Goal: Transaction & Acquisition: Obtain resource

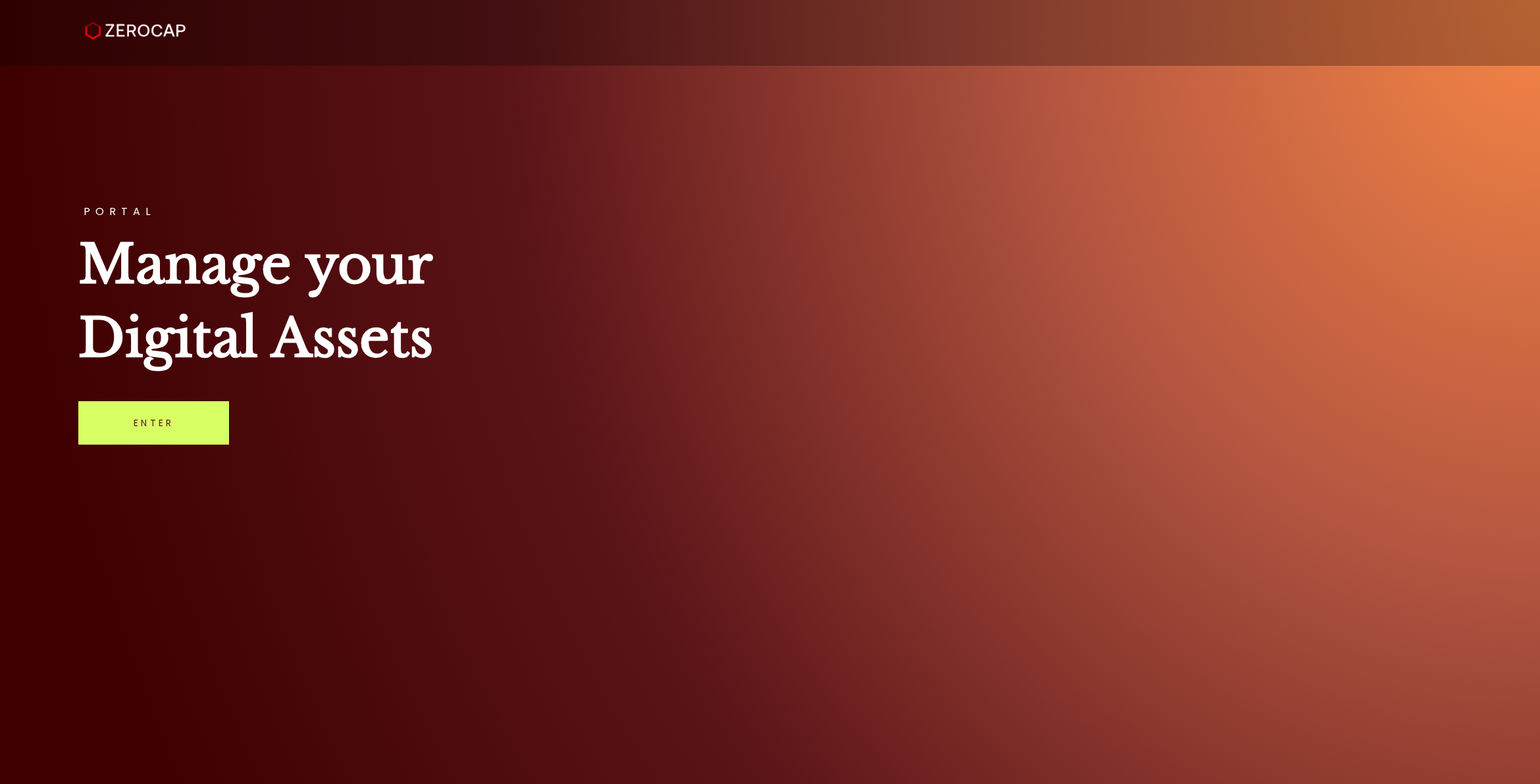
click at [716, 171] on div "PORTAL Manage your Digital Assets Enter" at bounding box center [770, 392] width 1540 height 784
click at [161, 436] on link "Enter" at bounding box center [154, 423] width 151 height 43
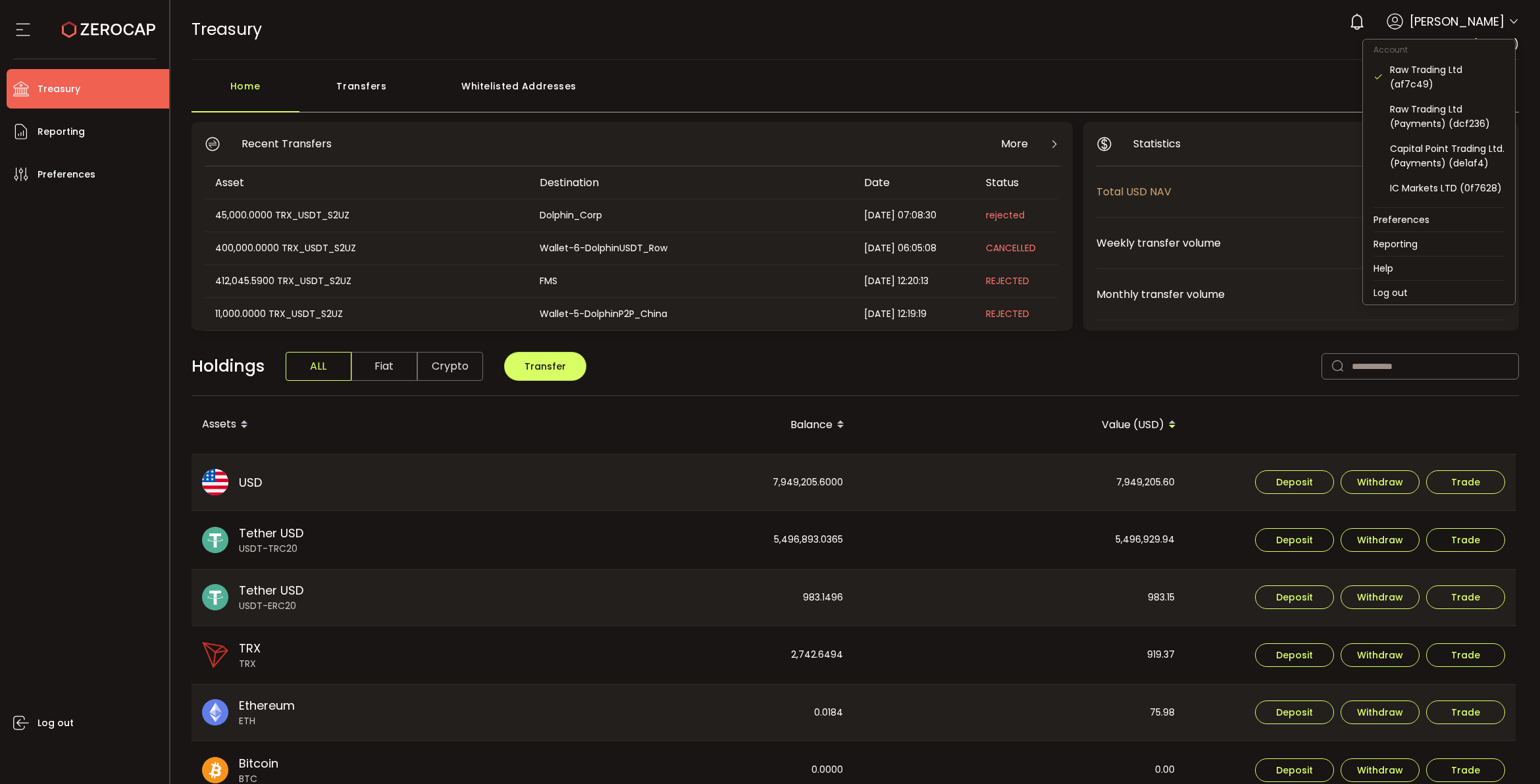
click at [1508, 25] on icon at bounding box center [1513, 22] width 10 height 10
click at [1452, 71] on div "Raw Trading Ltd (af7c49)" at bounding box center [1446, 76] width 115 height 29
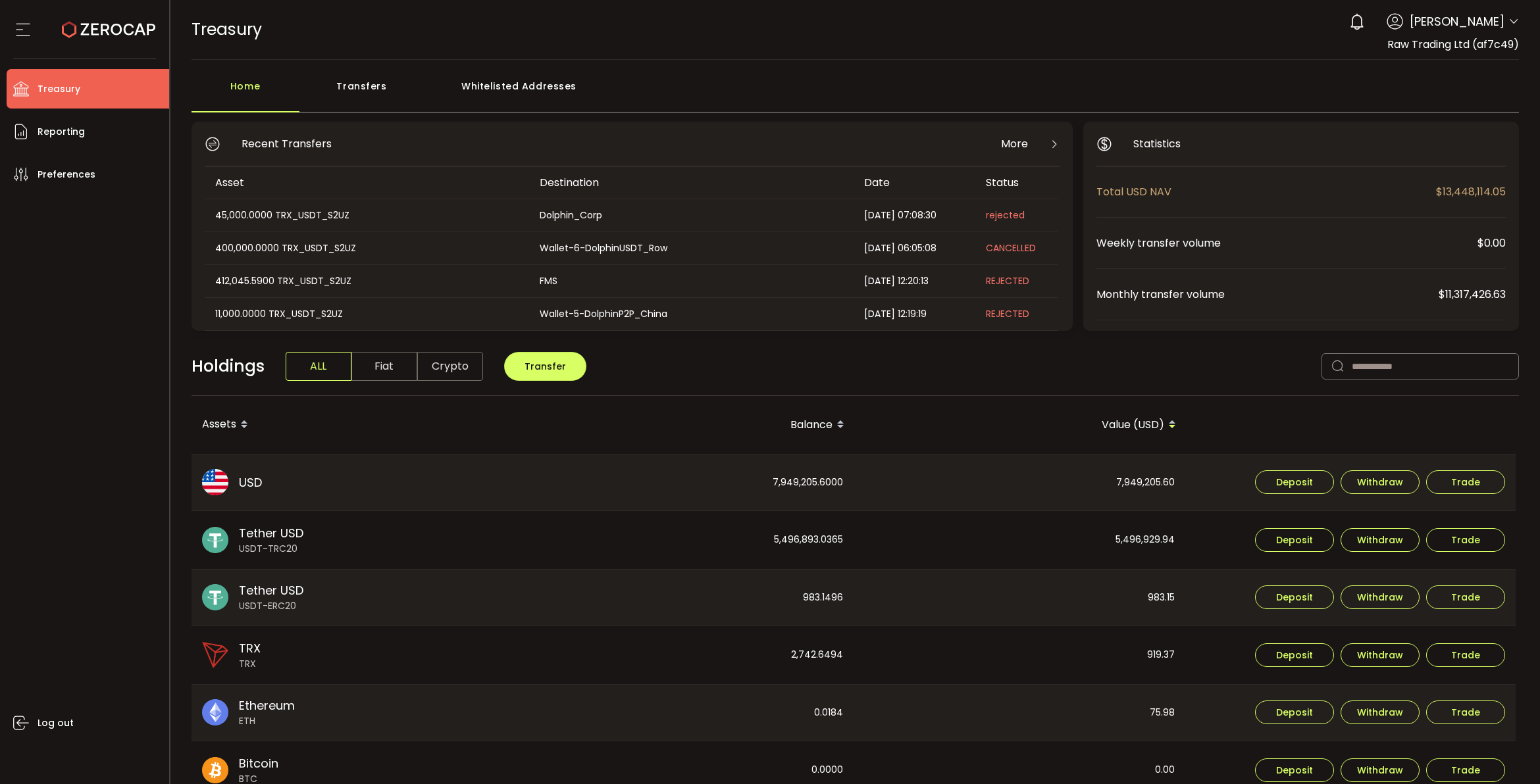
click at [357, 93] on div "Transfers" at bounding box center [362, 93] width 125 height 40
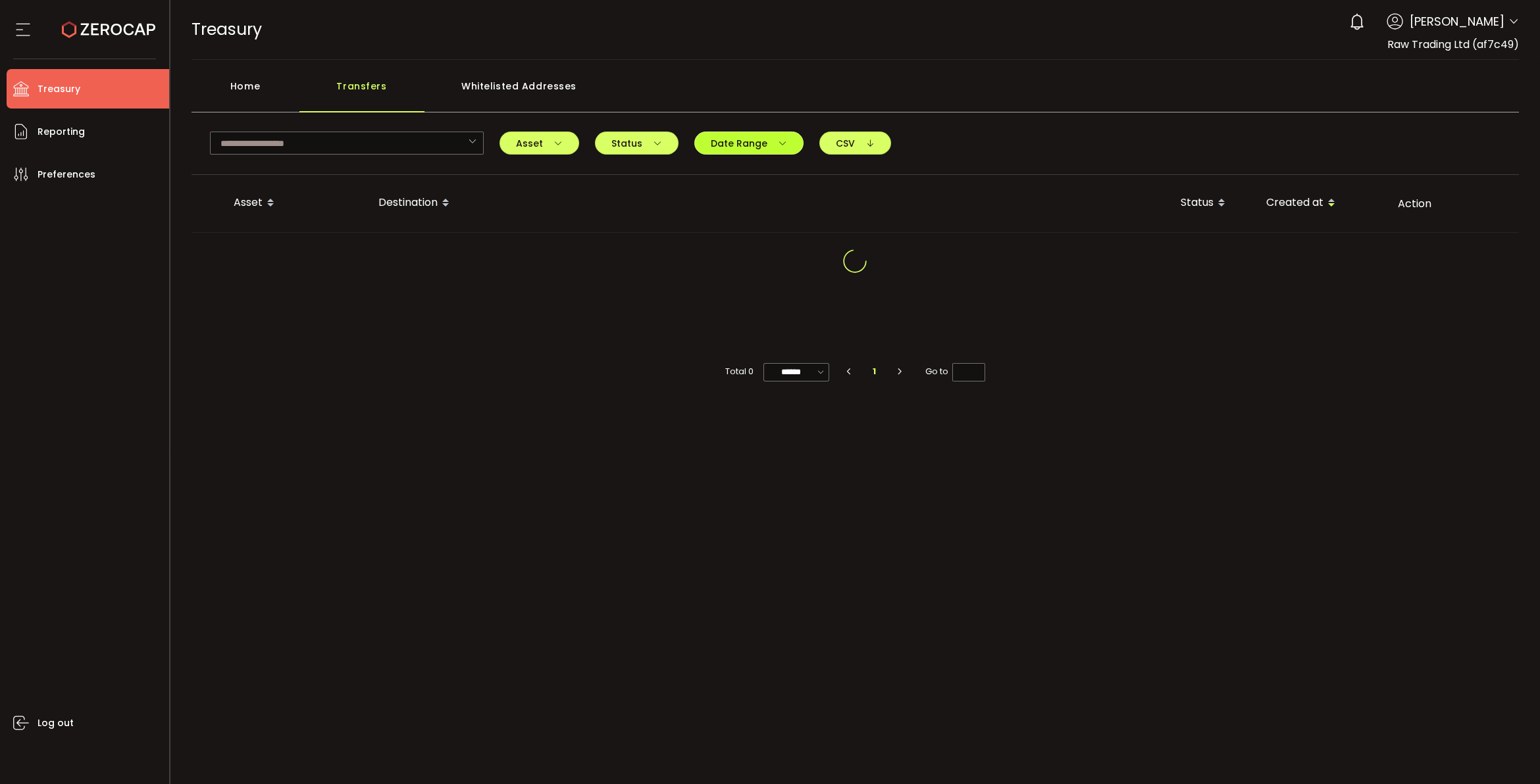
drag, startPoint x: 780, startPoint y: 145, endPoint x: 769, endPoint y: 159, distance: 17.8
click at [778, 145] on icon "button" at bounding box center [782, 143] width 9 height 9
drag, startPoint x: 646, startPoint y: 162, endPoint x: 642, endPoint y: 169, distance: 8.1
click at [643, 168] on div "-" at bounding box center [747, 171] width 230 height 19
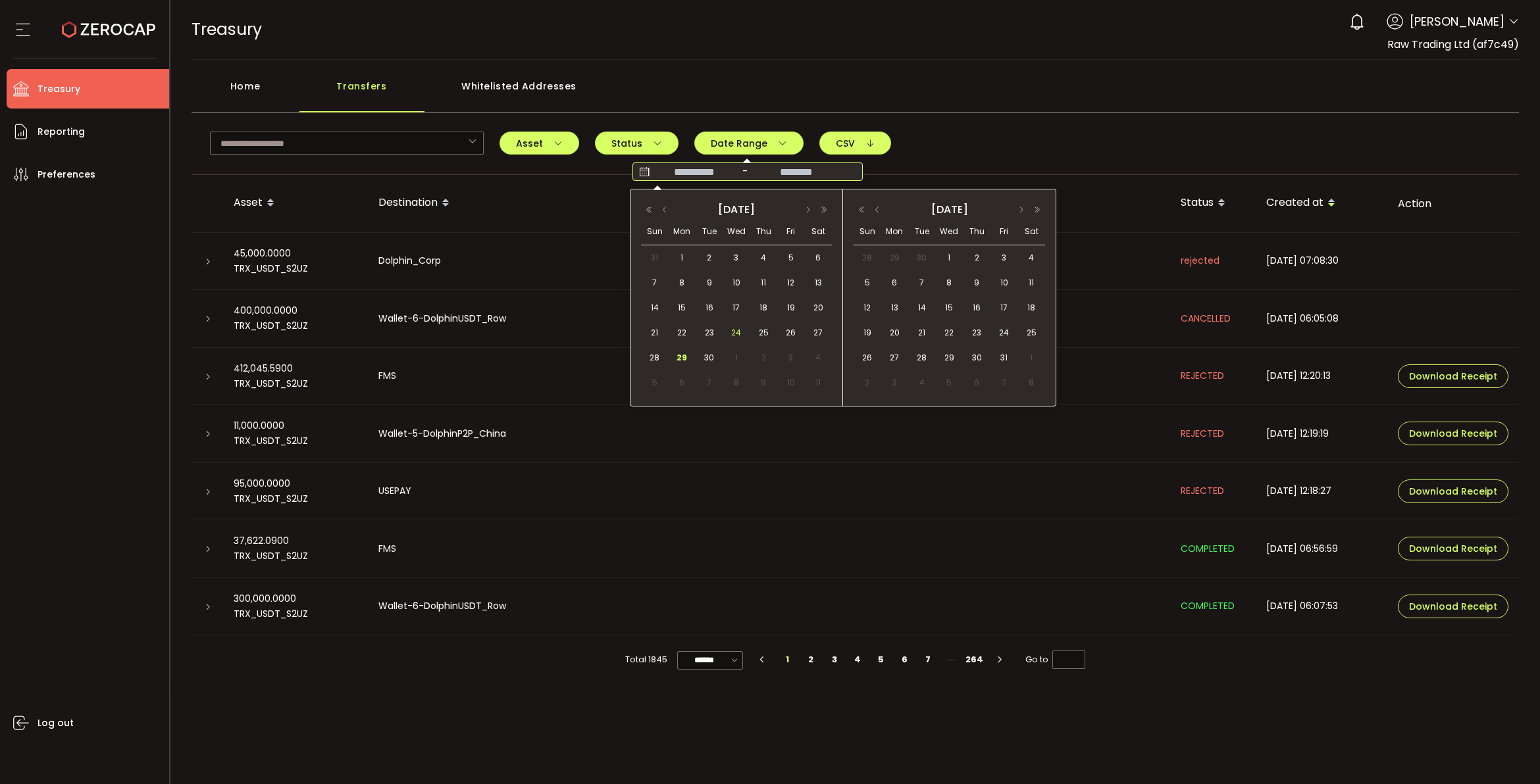
drag, startPoint x: 761, startPoint y: 326, endPoint x: 747, endPoint y: 332, distance: 15.2
click at [758, 326] on span "25" at bounding box center [763, 332] width 16 height 16
click at [686, 359] on span "29" at bounding box center [682, 357] width 16 height 16
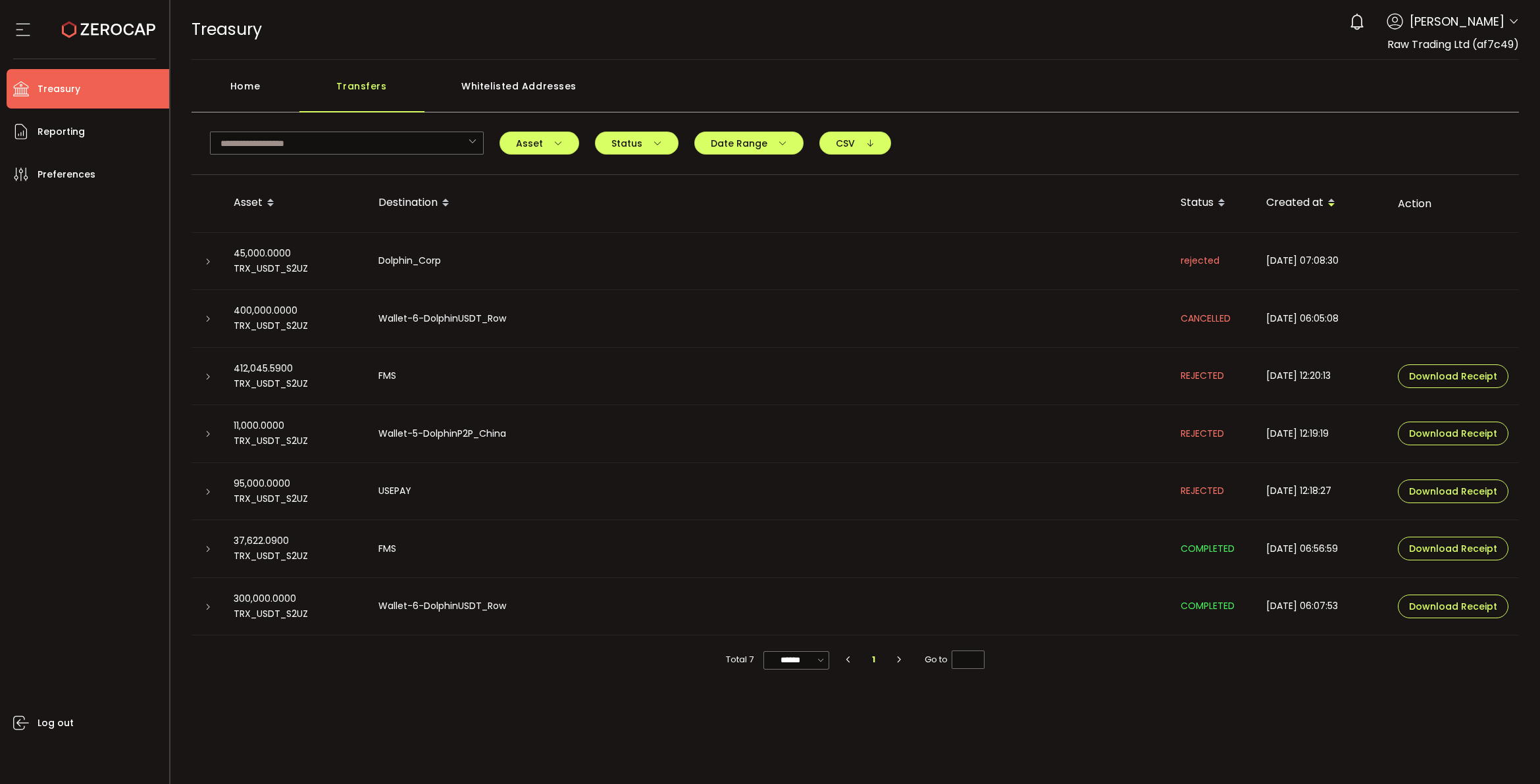
click at [254, 100] on div "Home" at bounding box center [246, 93] width 108 height 40
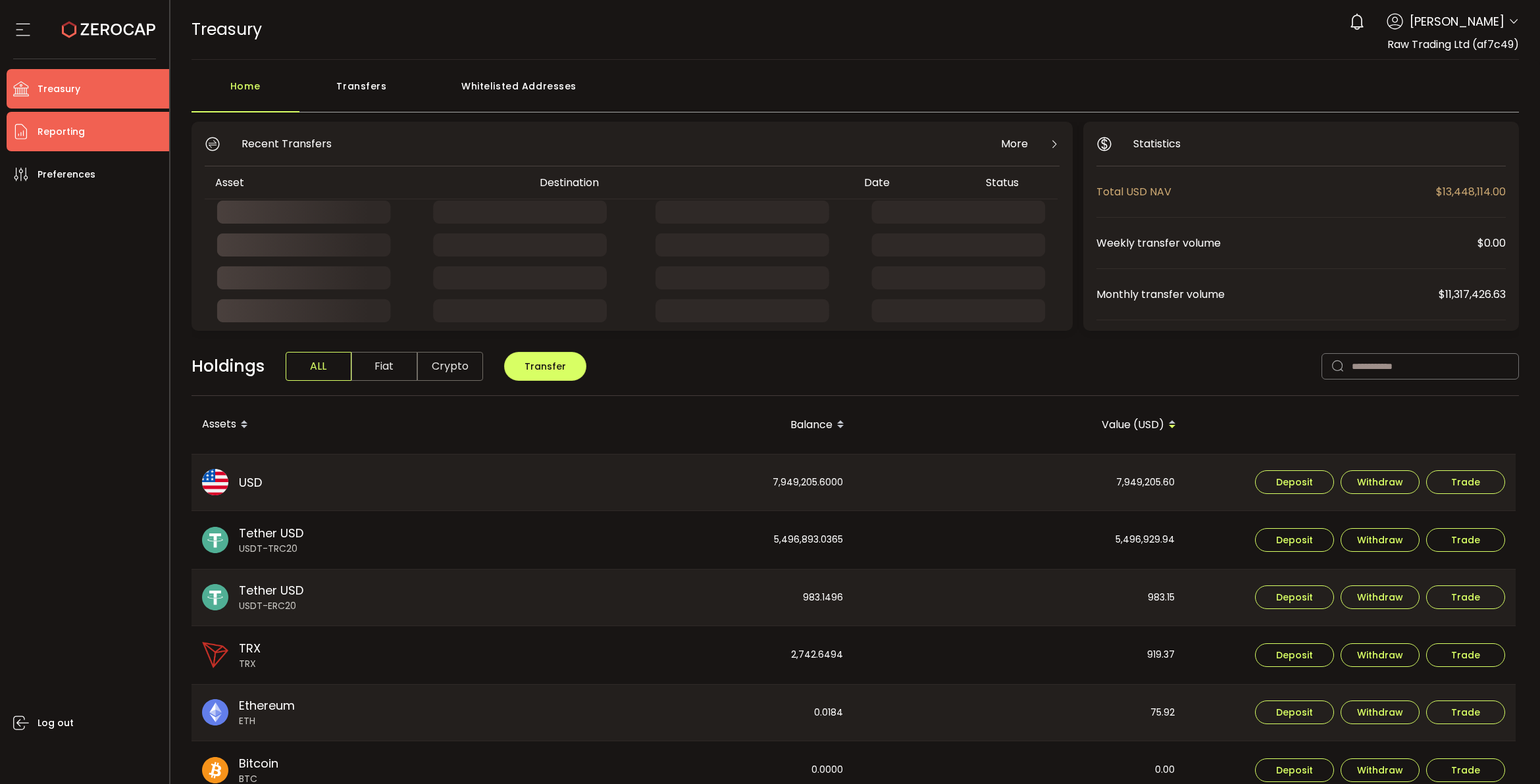
drag, startPoint x: 88, startPoint y: 133, endPoint x: 112, endPoint y: 143, distance: 26.0
click at [87, 133] on li "Reporting" at bounding box center [88, 131] width 163 height 40
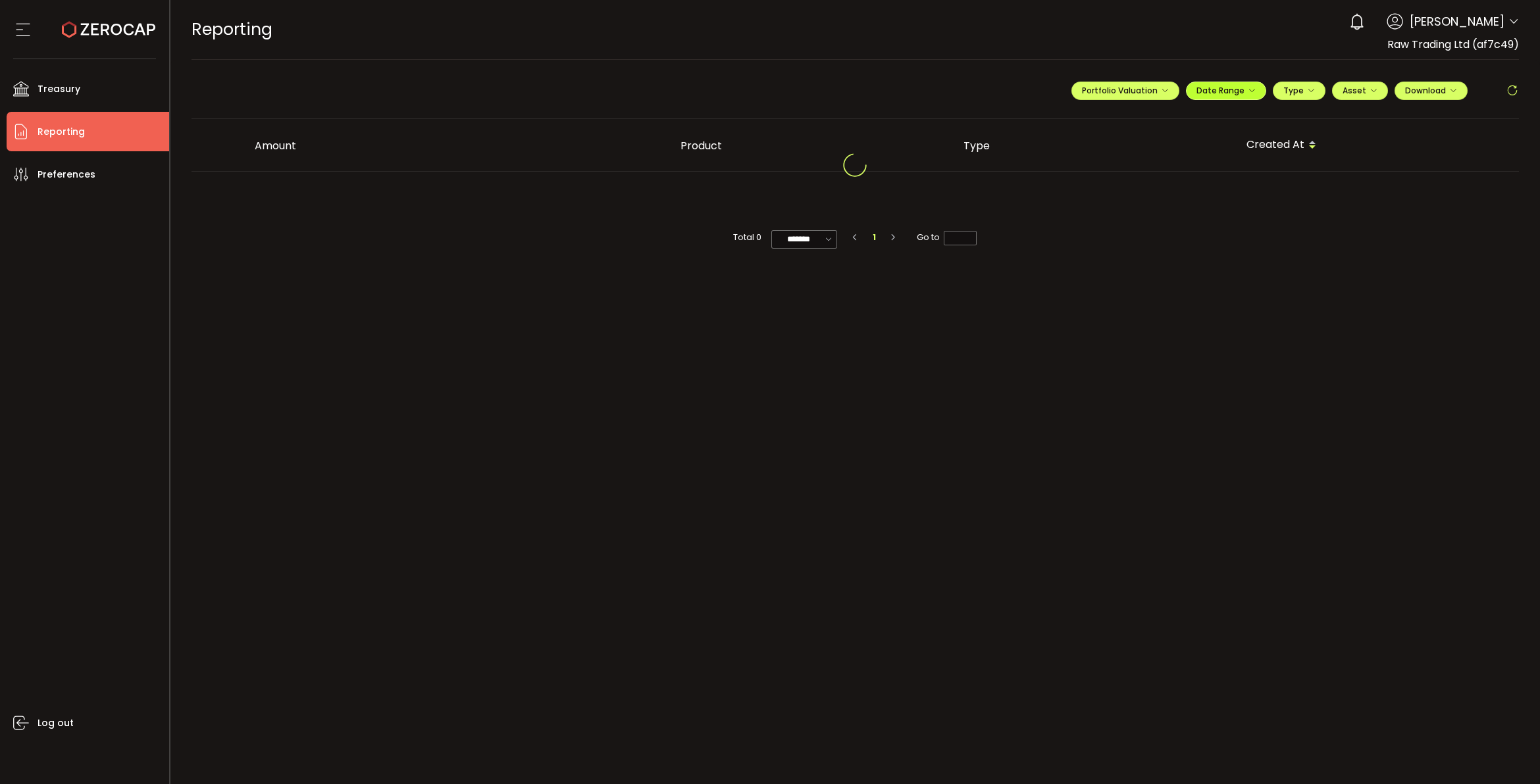
click at [1245, 93] on span "Date Range" at bounding box center [1225, 90] width 59 height 11
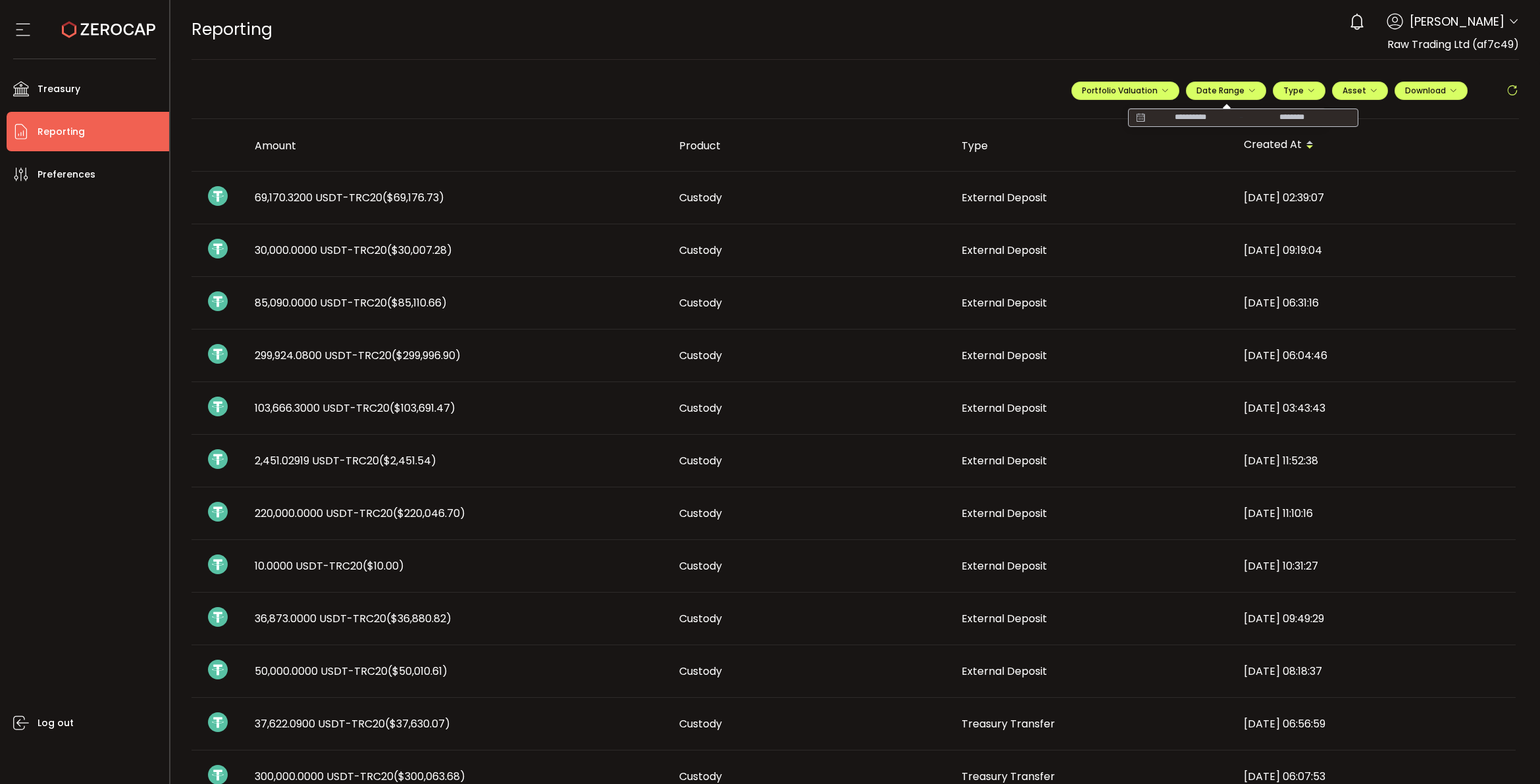
click at [1133, 120] on icon at bounding box center [1140, 118] width 16 height 13
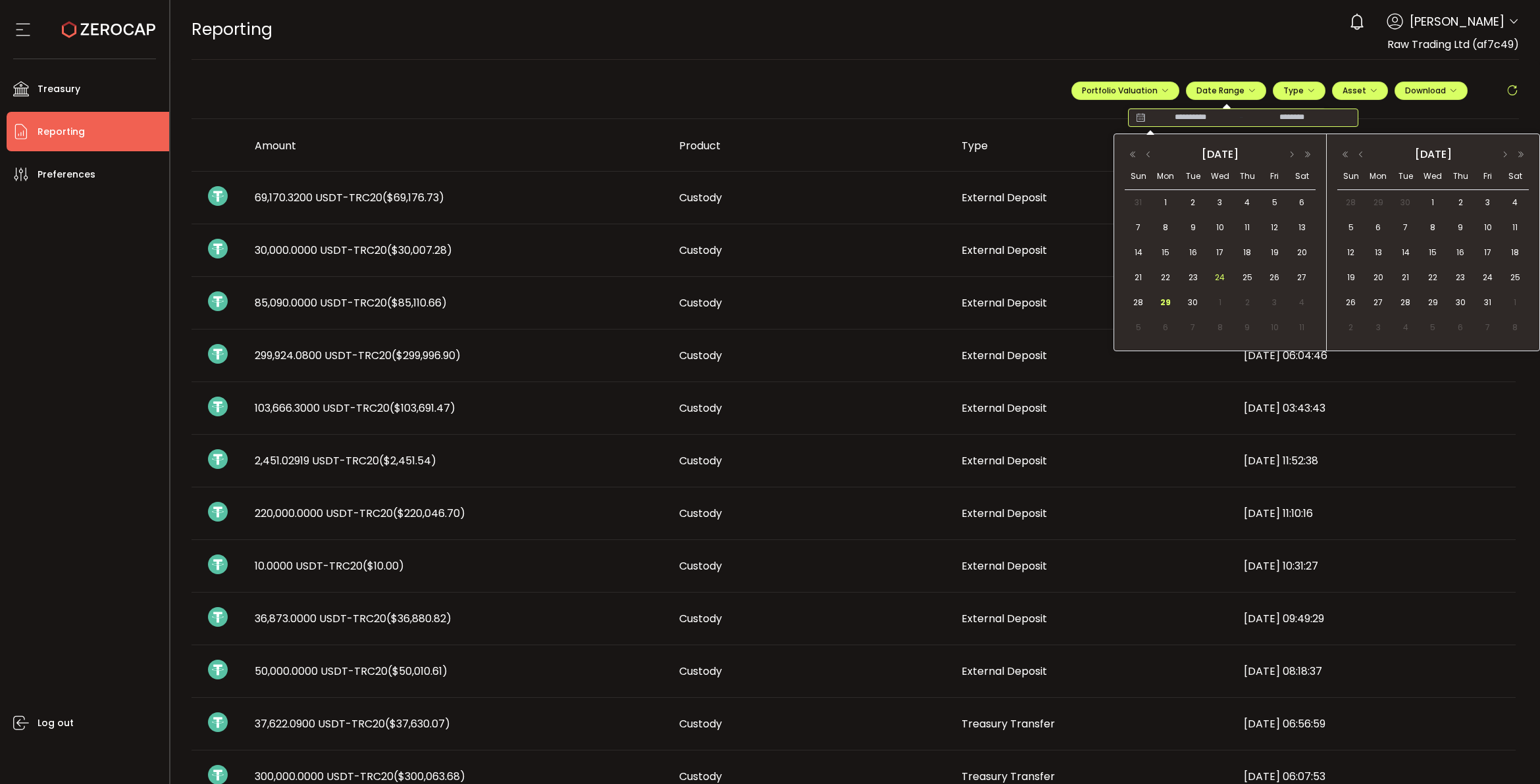
click at [1222, 276] on span "24" at bounding box center [1219, 277] width 16 height 16
click at [1168, 300] on span "29" at bounding box center [1165, 303] width 16 height 16
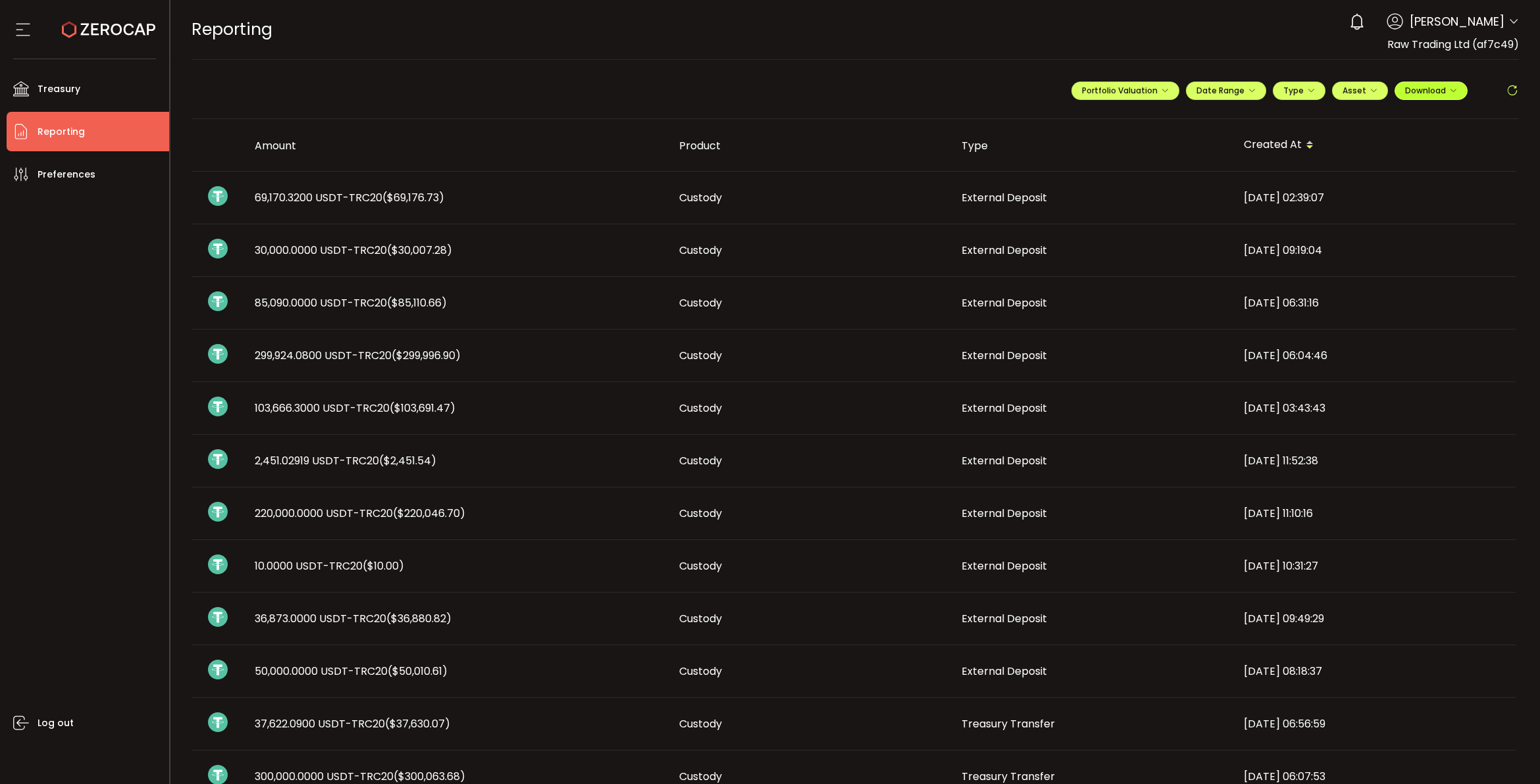
click at [1416, 86] on span "Download" at bounding box center [1431, 90] width 52 height 11
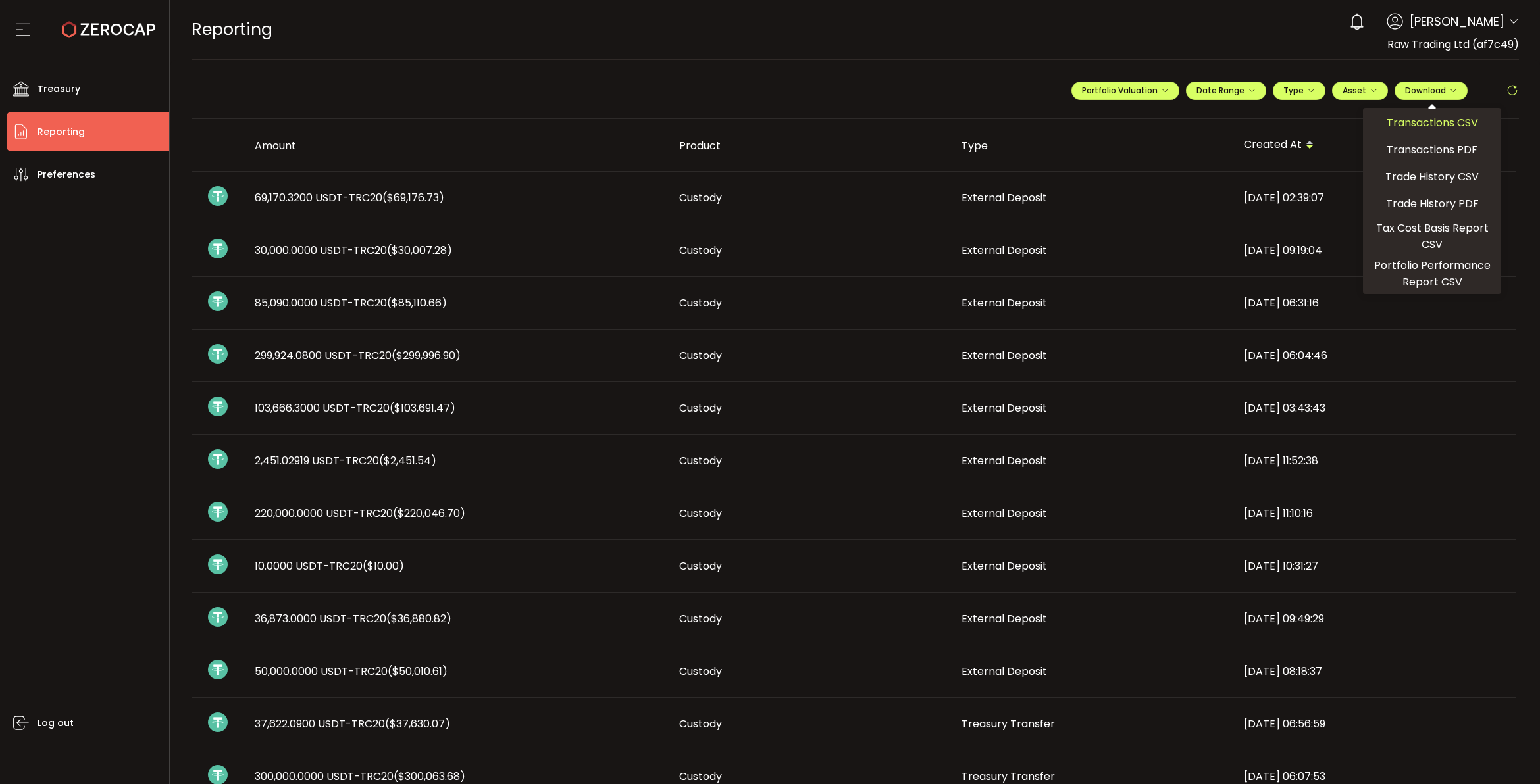
click at [1406, 125] on span "Transactions CSV" at bounding box center [1432, 123] width 91 height 16
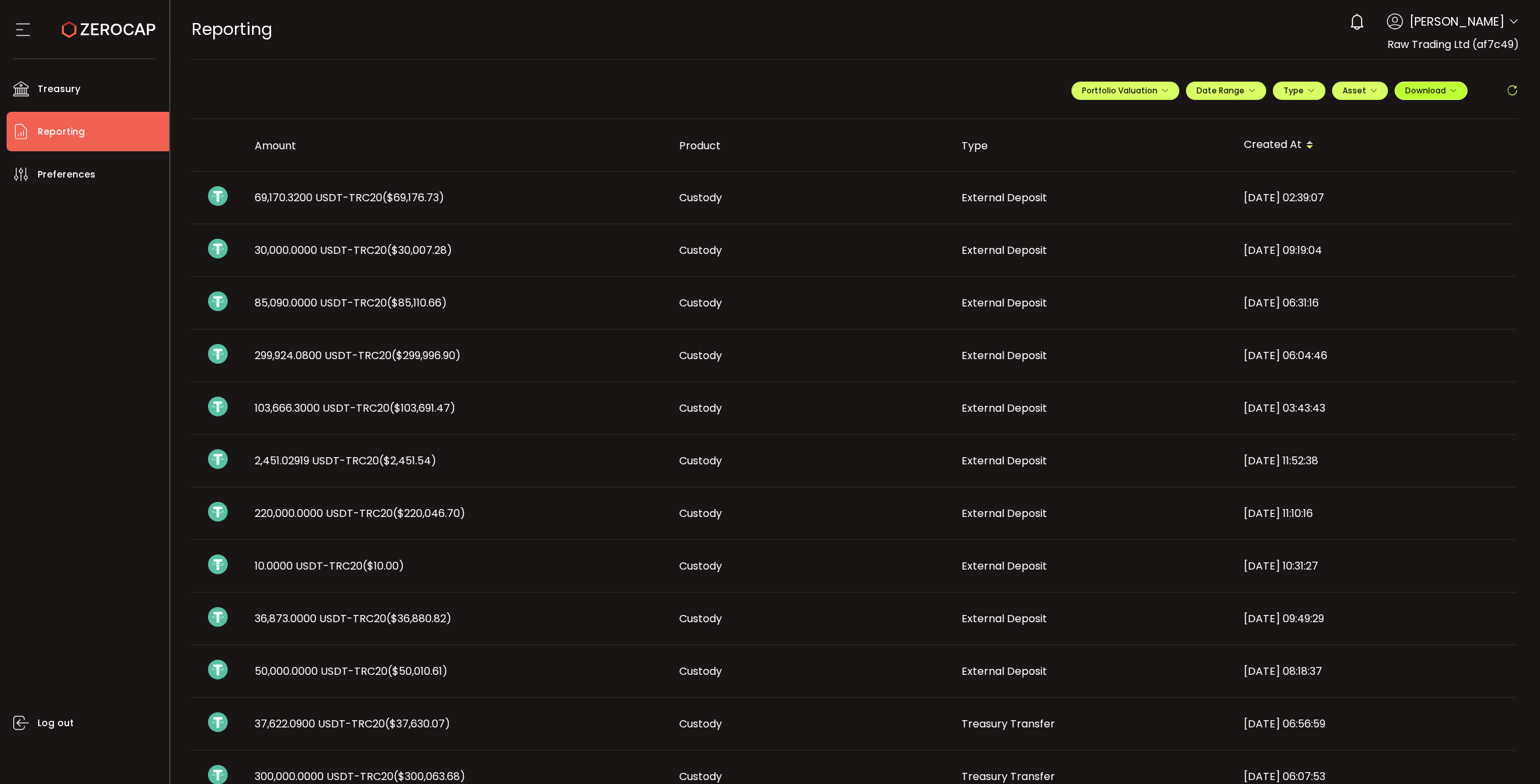
click at [1421, 84] on button "Download" at bounding box center [1431, 91] width 73 height 19
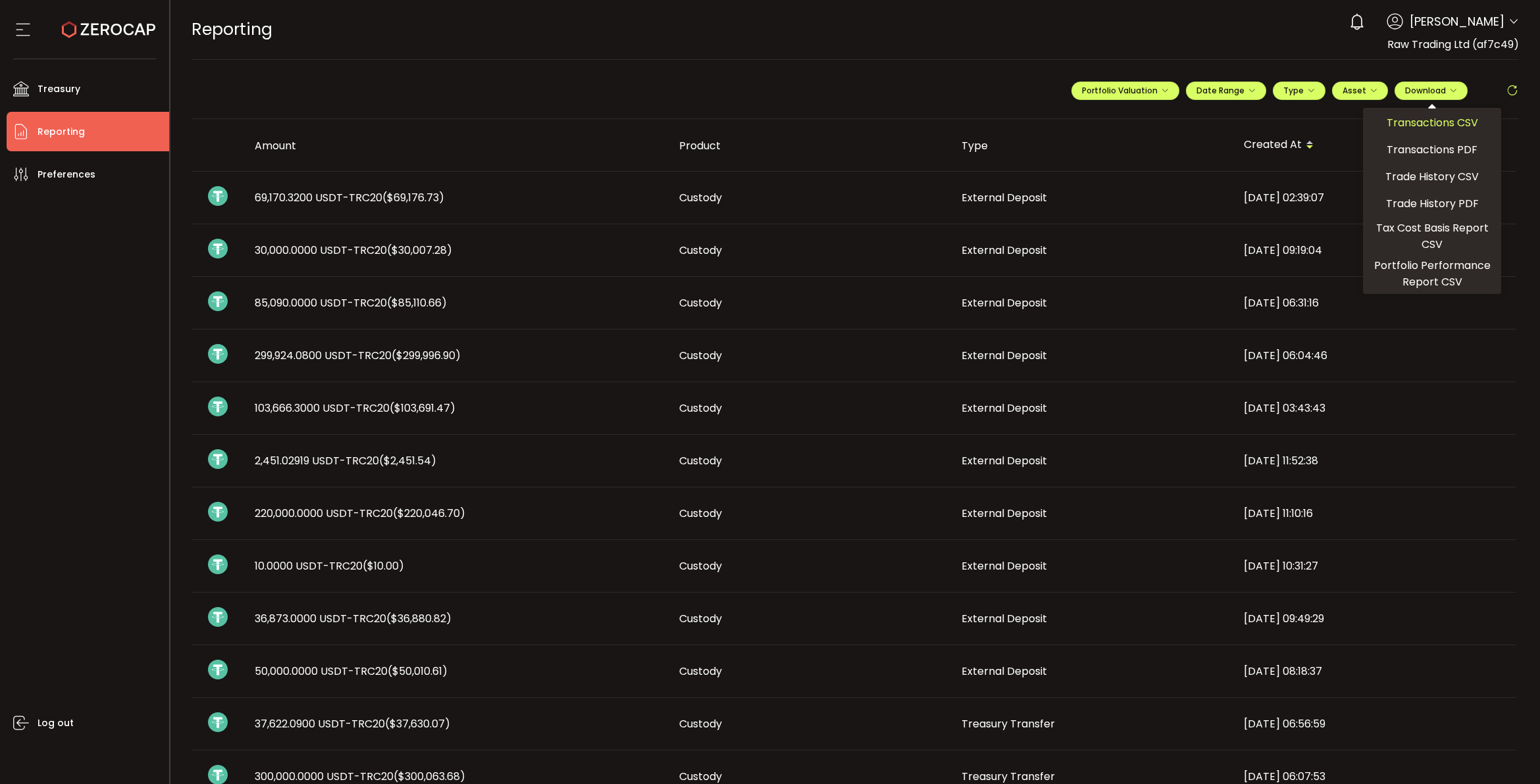
click at [1419, 130] on span "Transactions CSV" at bounding box center [1432, 123] width 91 height 16
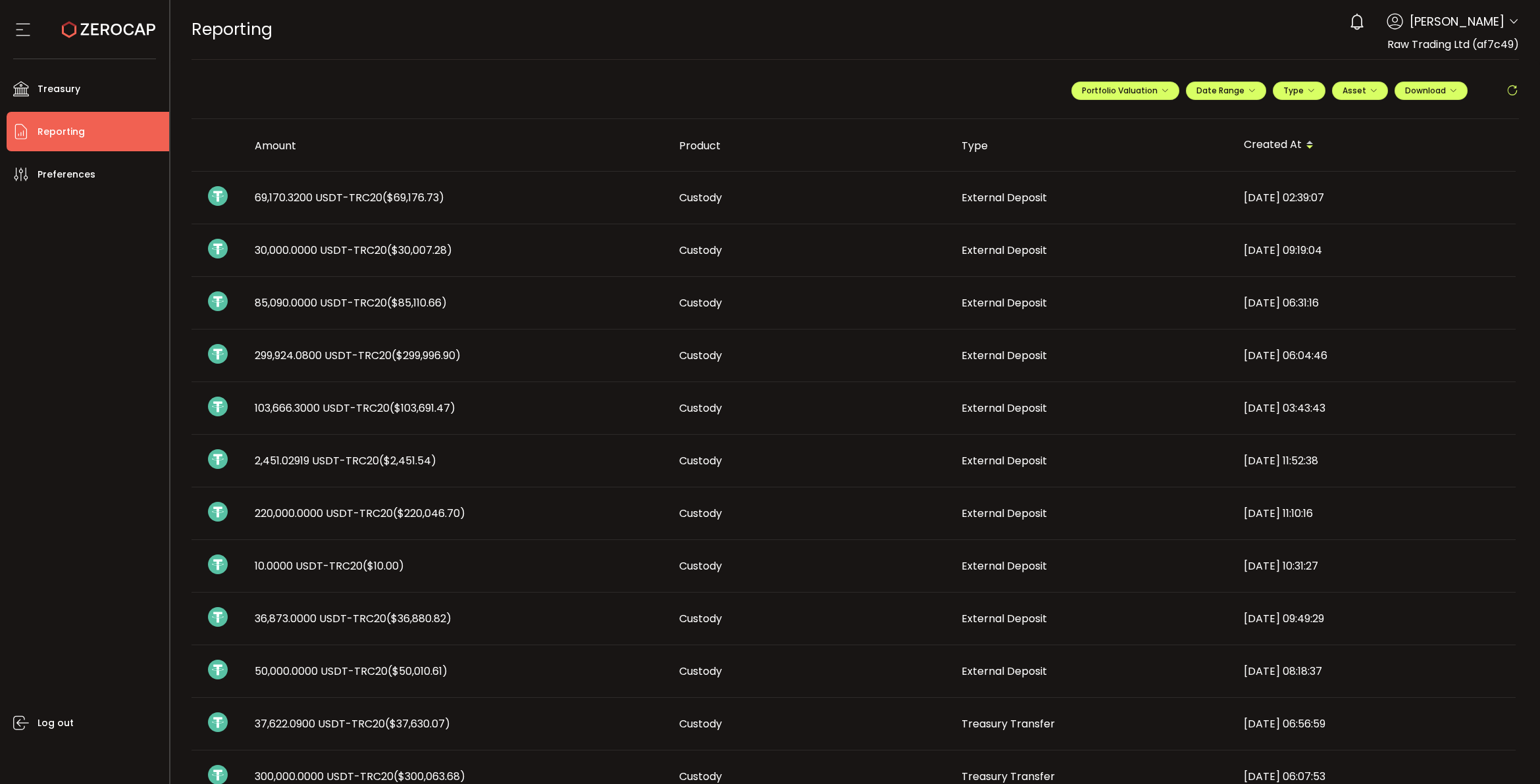
click at [342, 354] on span "299,924.0800 USDT-TRC20 ($299,996.90)" at bounding box center [357, 356] width 206 height 15
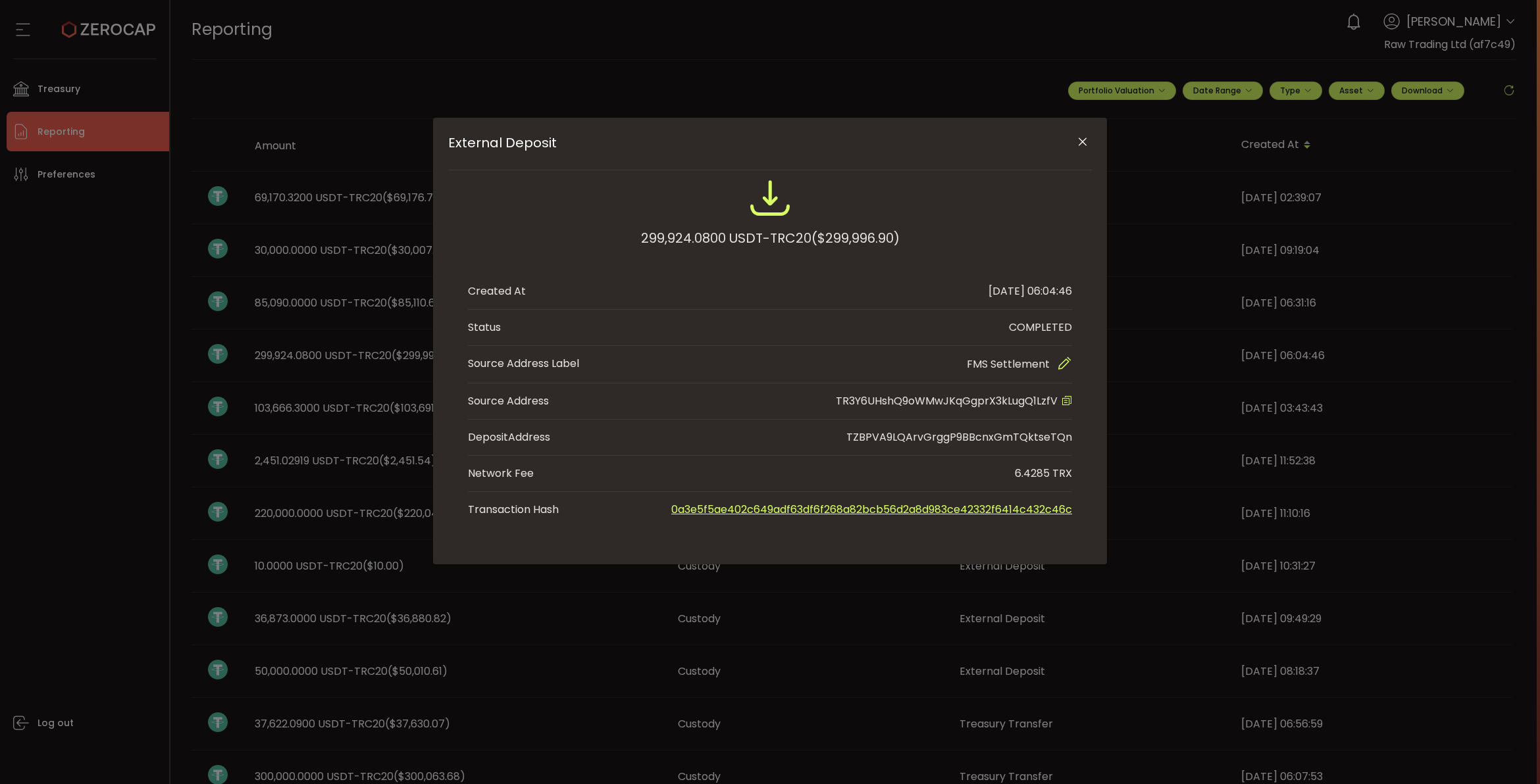
click at [777, 508] on link "0a3e5f5ae402c649adf63df6f268a82bcb56d2a8d983ce42332f6414c432c46c" at bounding box center [871, 509] width 401 height 15
click at [1076, 142] on icon "Close" at bounding box center [1082, 142] width 13 height 13
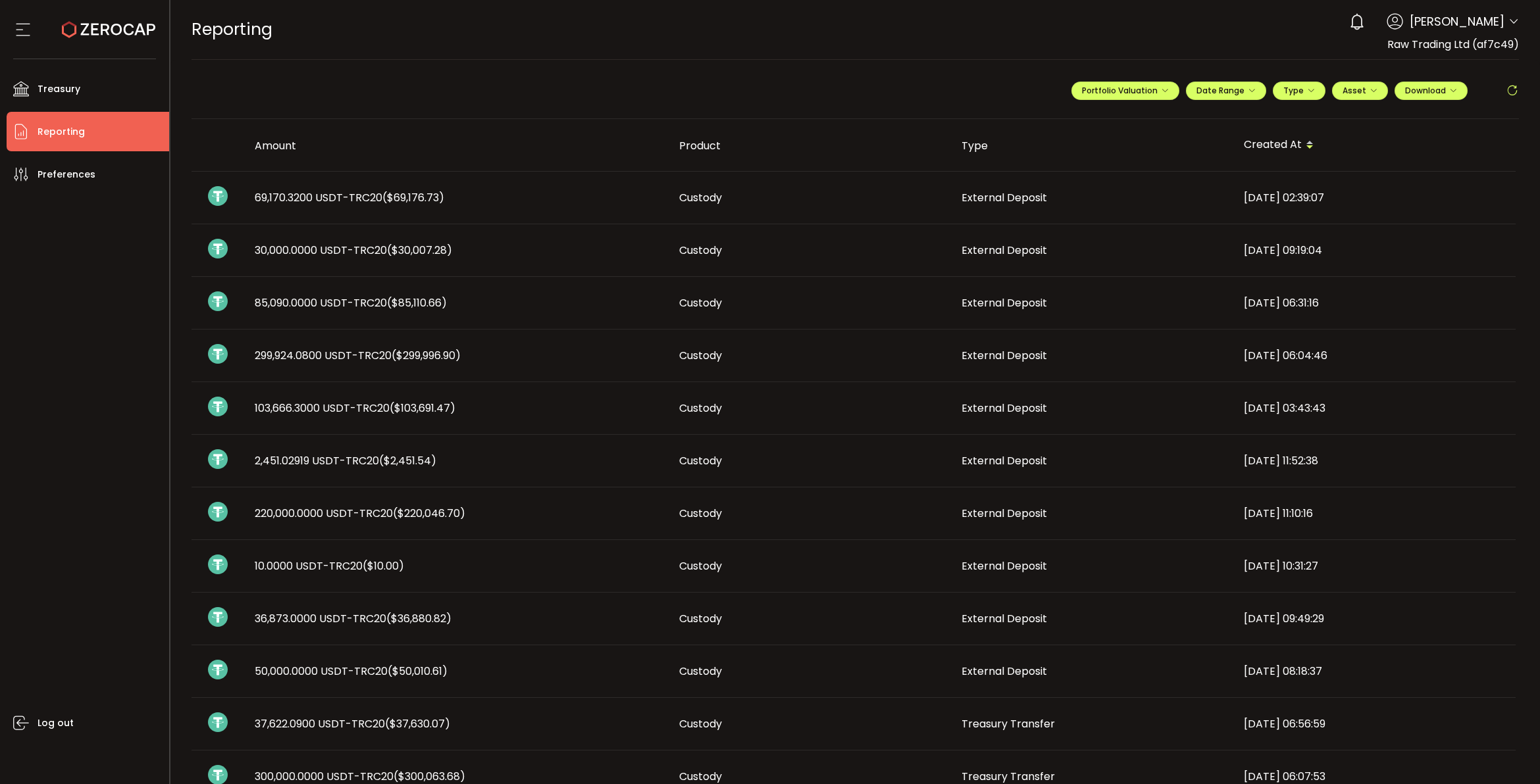
click at [436, 205] on td "69,170.3200 USDT-TRC20 ($69,176.73)" at bounding box center [456, 198] width 425 height 52
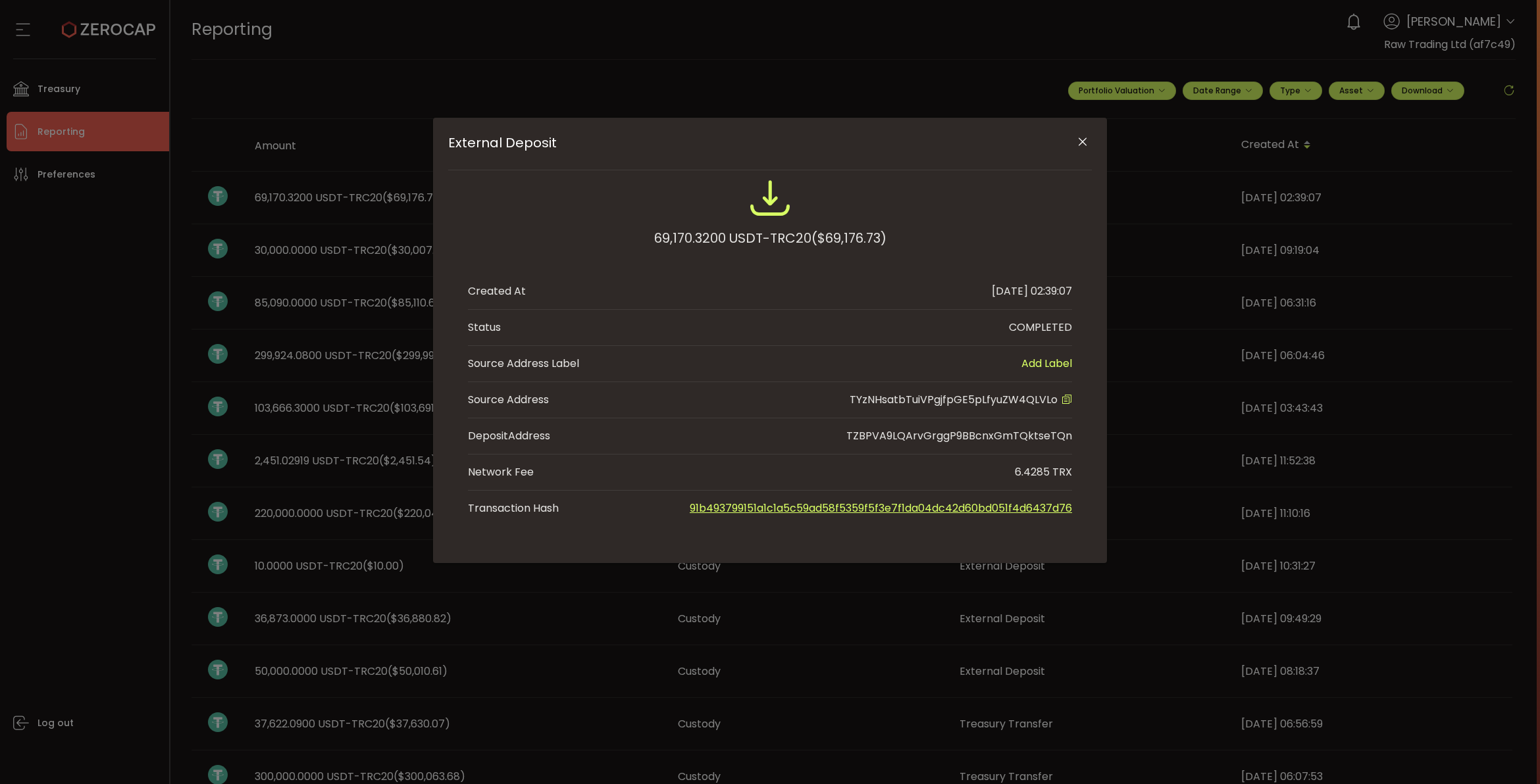
click at [1080, 136] on icon "Close" at bounding box center [1082, 142] width 13 height 13
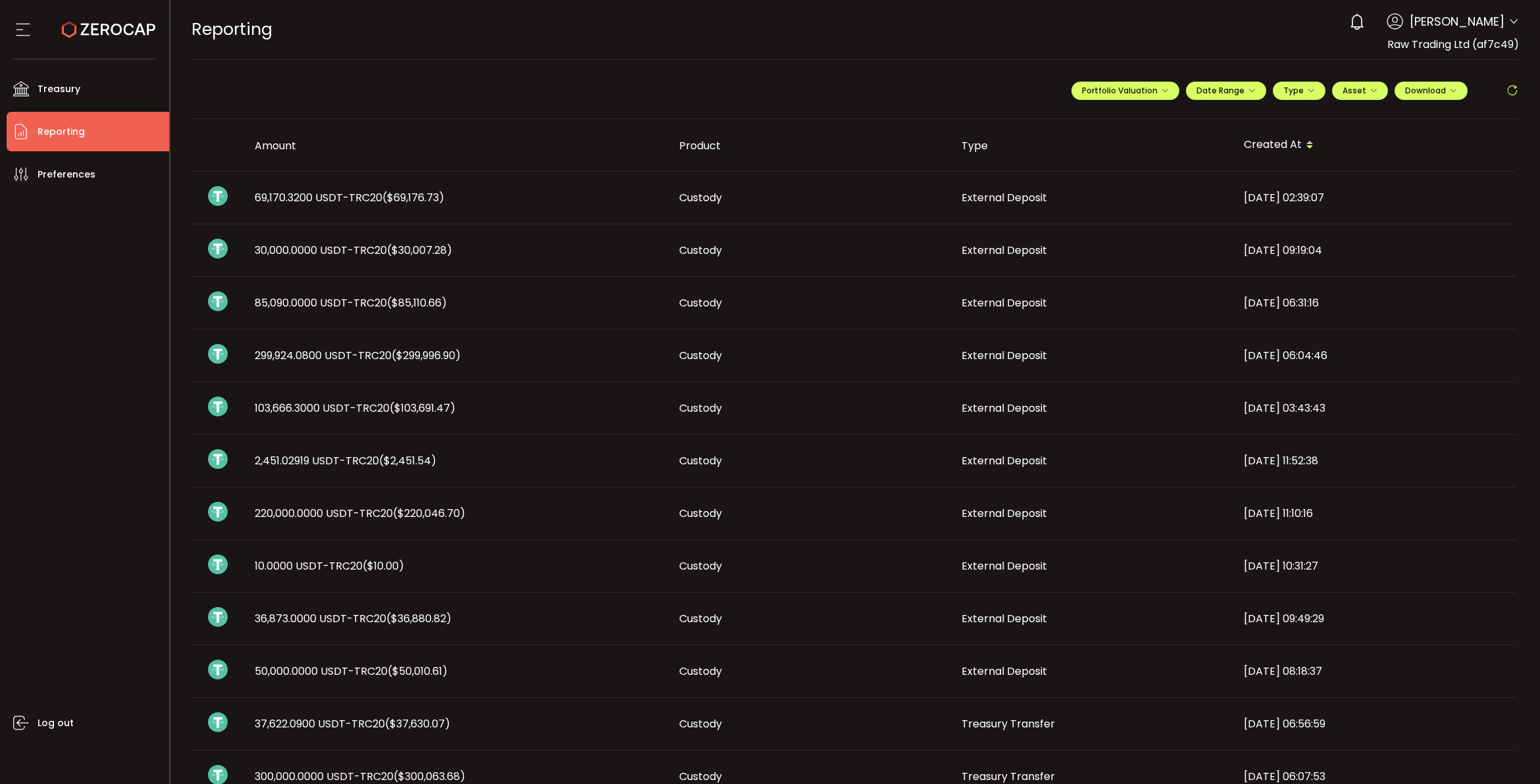
click at [515, 247] on div "30,000.0000 USDT-TRC20 ($30,007.28)" at bounding box center [456, 250] width 425 height 15
click at [366, 360] on span "299,924.0800 USDT-TRC20 ($299,996.90)" at bounding box center [357, 356] width 206 height 15
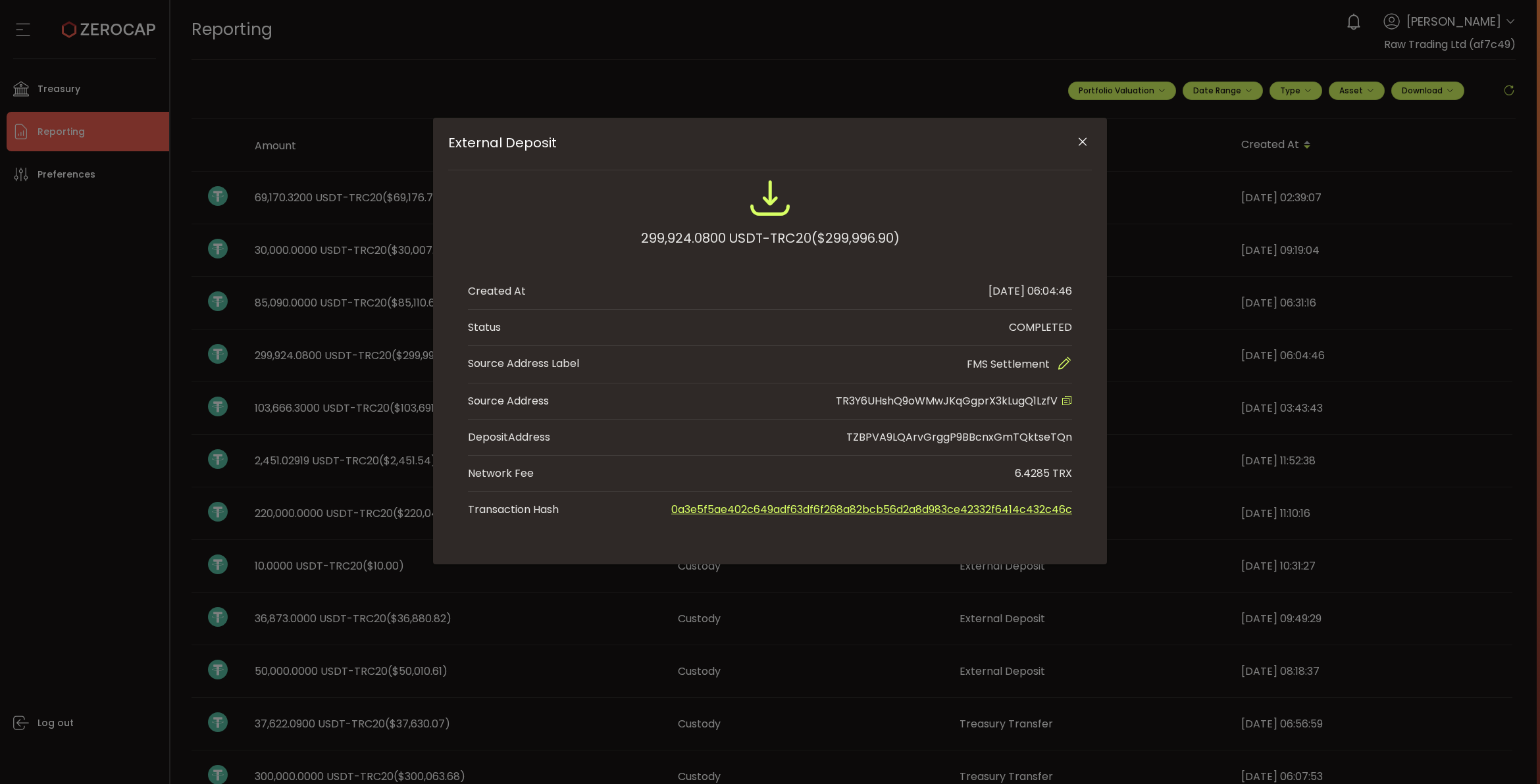
click at [775, 514] on link "0a3e5f5ae402c649adf63df6f268a82bcb56d2a8d983ce42332f6414c432c46c" at bounding box center [871, 509] width 401 height 15
drag, startPoint x: 1084, startPoint y: 139, endPoint x: 936, endPoint y: 204, distance: 161.6
click at [1080, 142] on icon "Close" at bounding box center [1082, 142] width 13 height 13
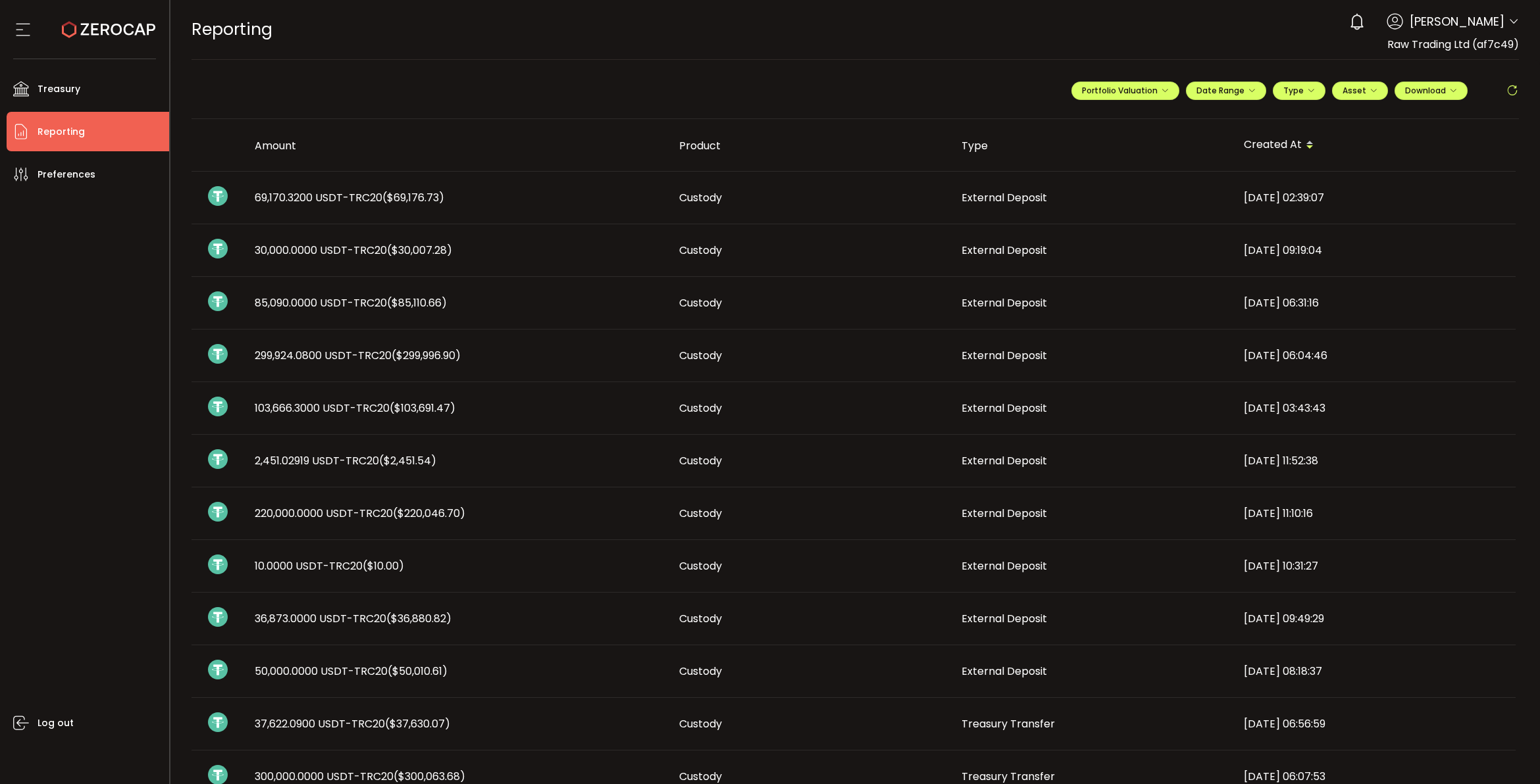
click at [321, 304] on span "85,090.0000 USDT-TRC20 ($85,110.66)" at bounding box center [351, 303] width 192 height 15
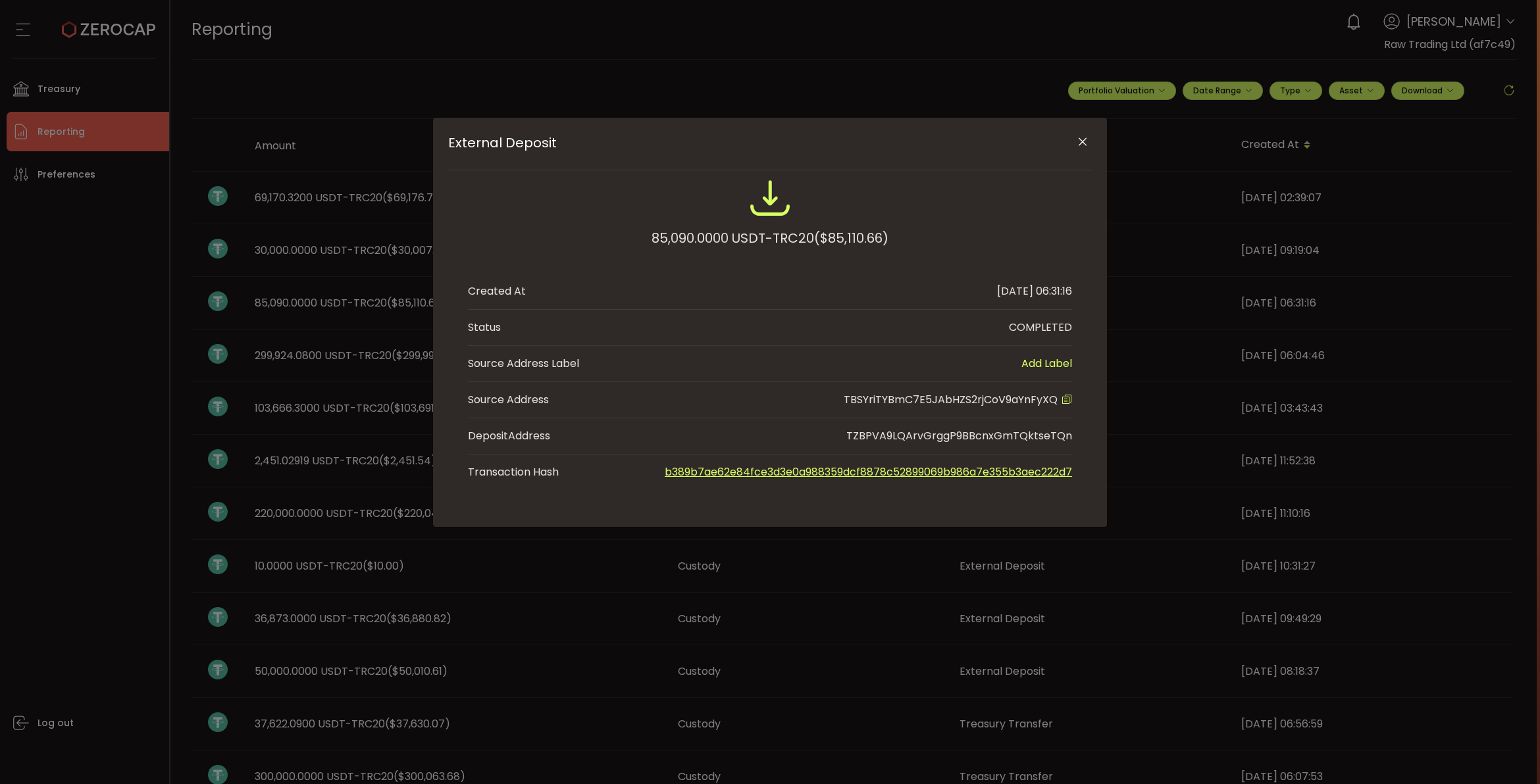
click at [774, 474] on link "b389b7ae62e84fce3d3e0a988359dcf8878c52899069b986a7e355b3aec222d7" at bounding box center [868, 472] width 407 height 15
click at [1081, 133] on button "Close" at bounding box center [1082, 142] width 23 height 23
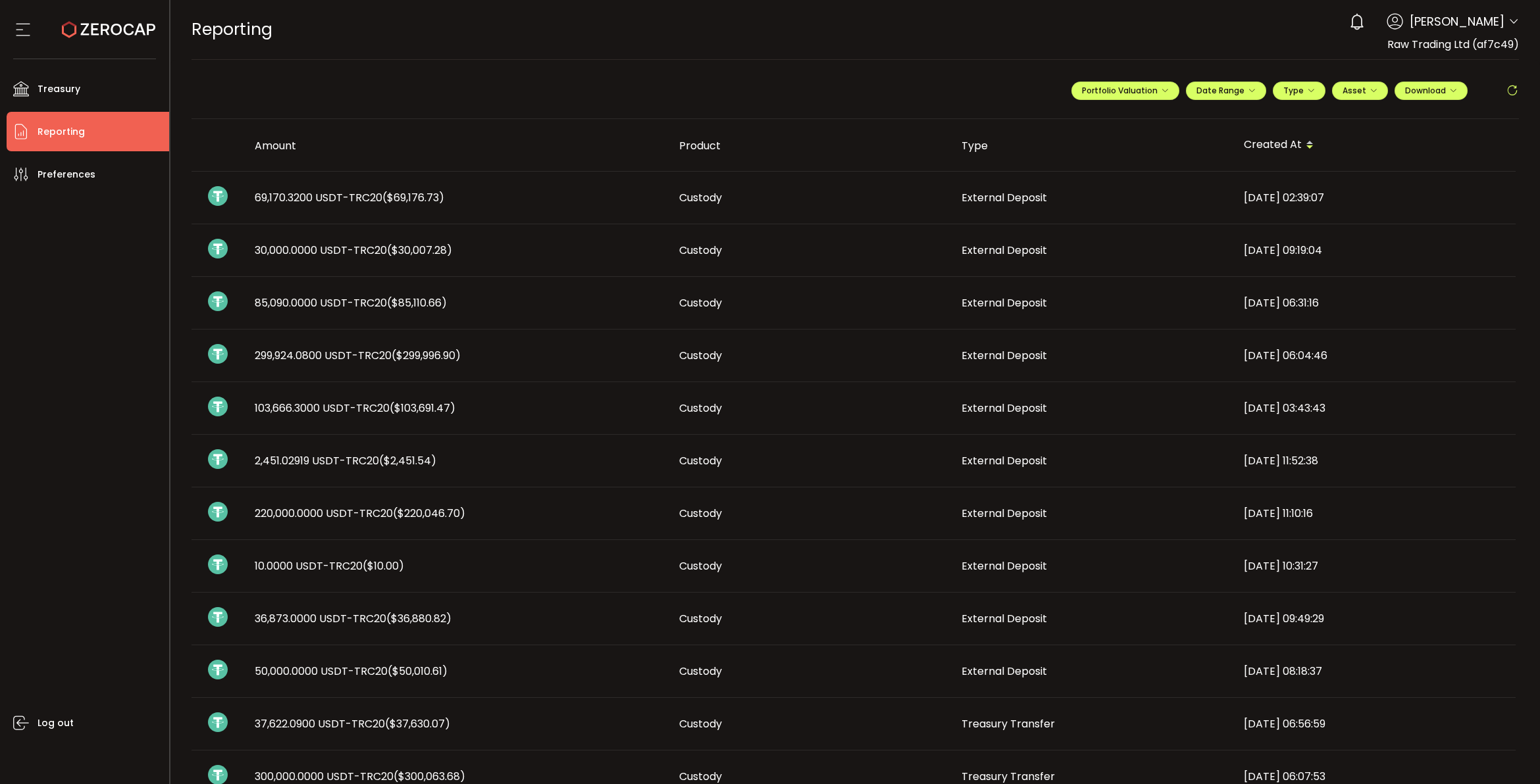
click at [344, 249] on span "30,000.0000 USDT-TRC20 ($30,007.28)" at bounding box center [354, 250] width 198 height 15
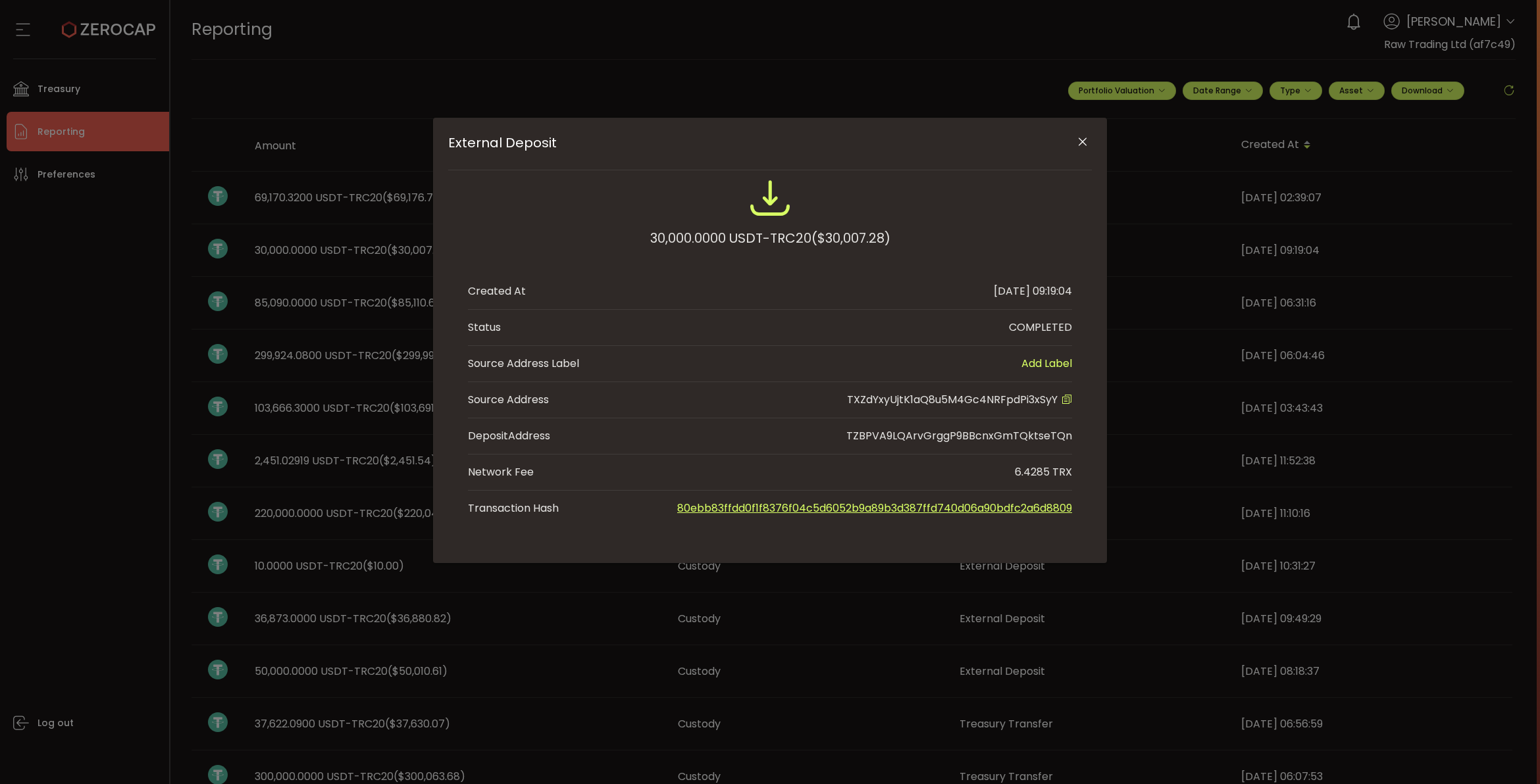
click at [747, 503] on link "80ebb83ffdd0f1f8376f04c5d6052b9a89b3d387ffd740d06a90bdfc2a6d8809" at bounding box center [874, 508] width 395 height 15
click at [1083, 136] on icon "Close" at bounding box center [1082, 142] width 13 height 13
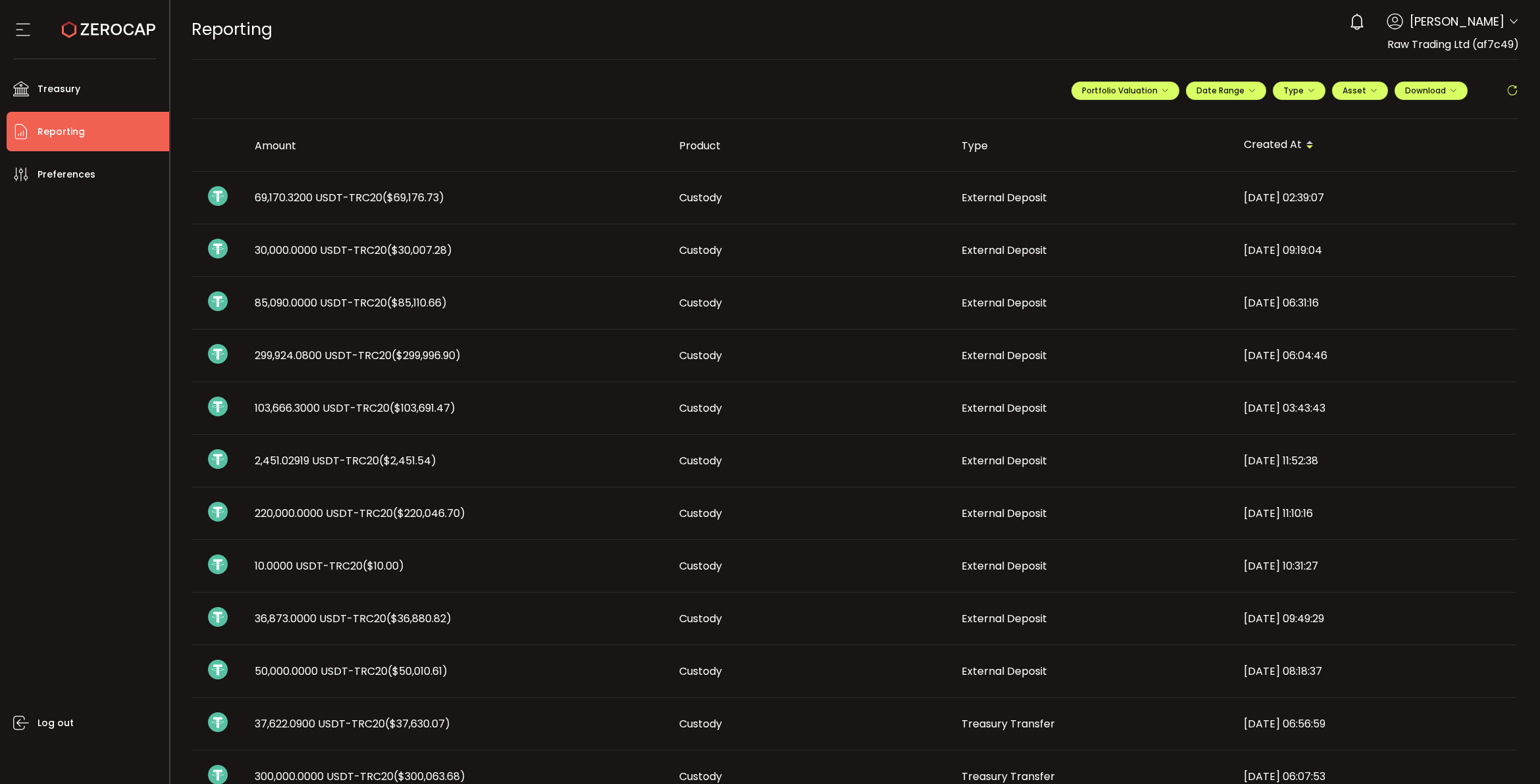
click at [1508, 21] on icon at bounding box center [1513, 22] width 10 height 10
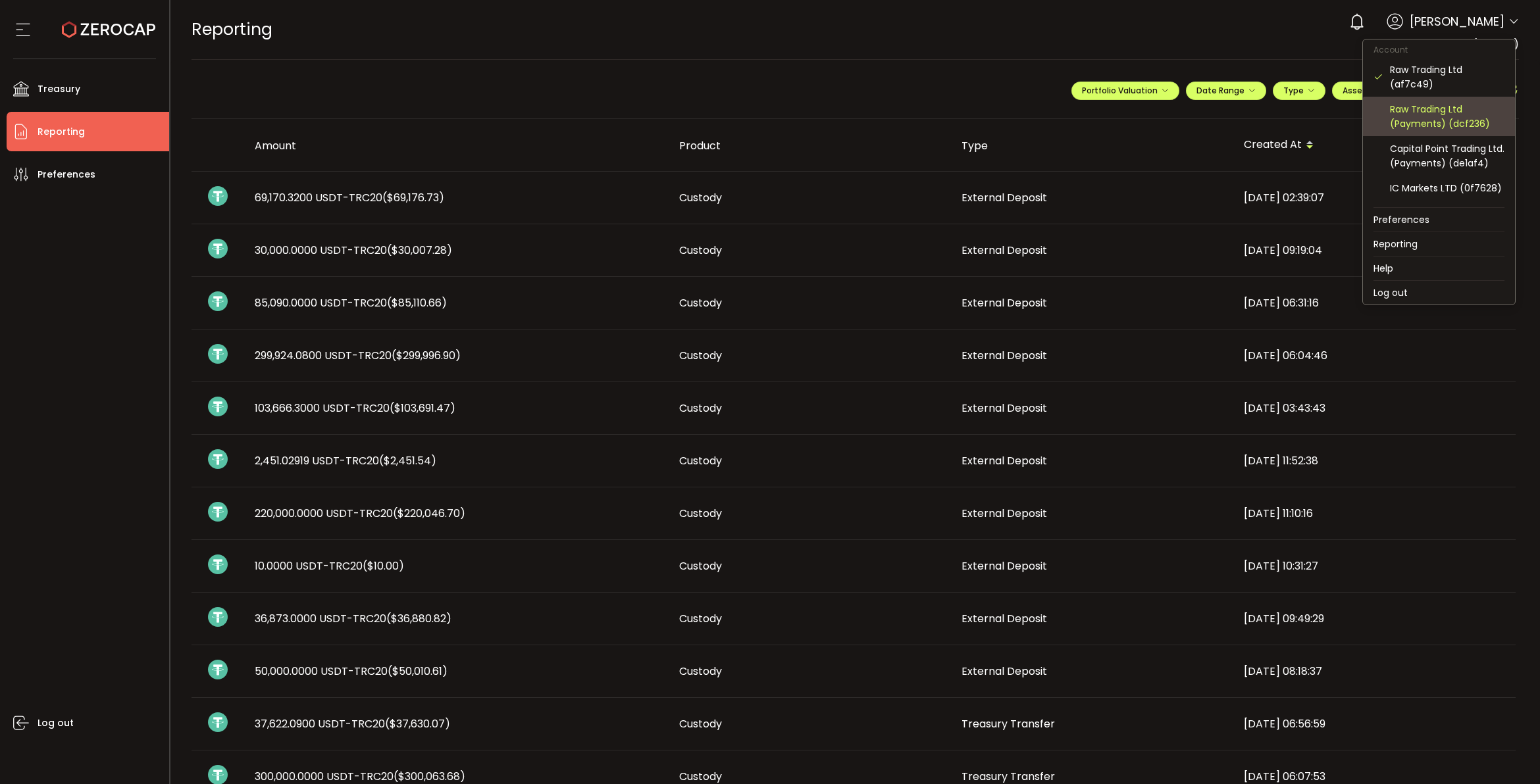
click at [1431, 127] on div "Raw Trading Ltd (Payments) (dcf236)" at bounding box center [1446, 116] width 115 height 29
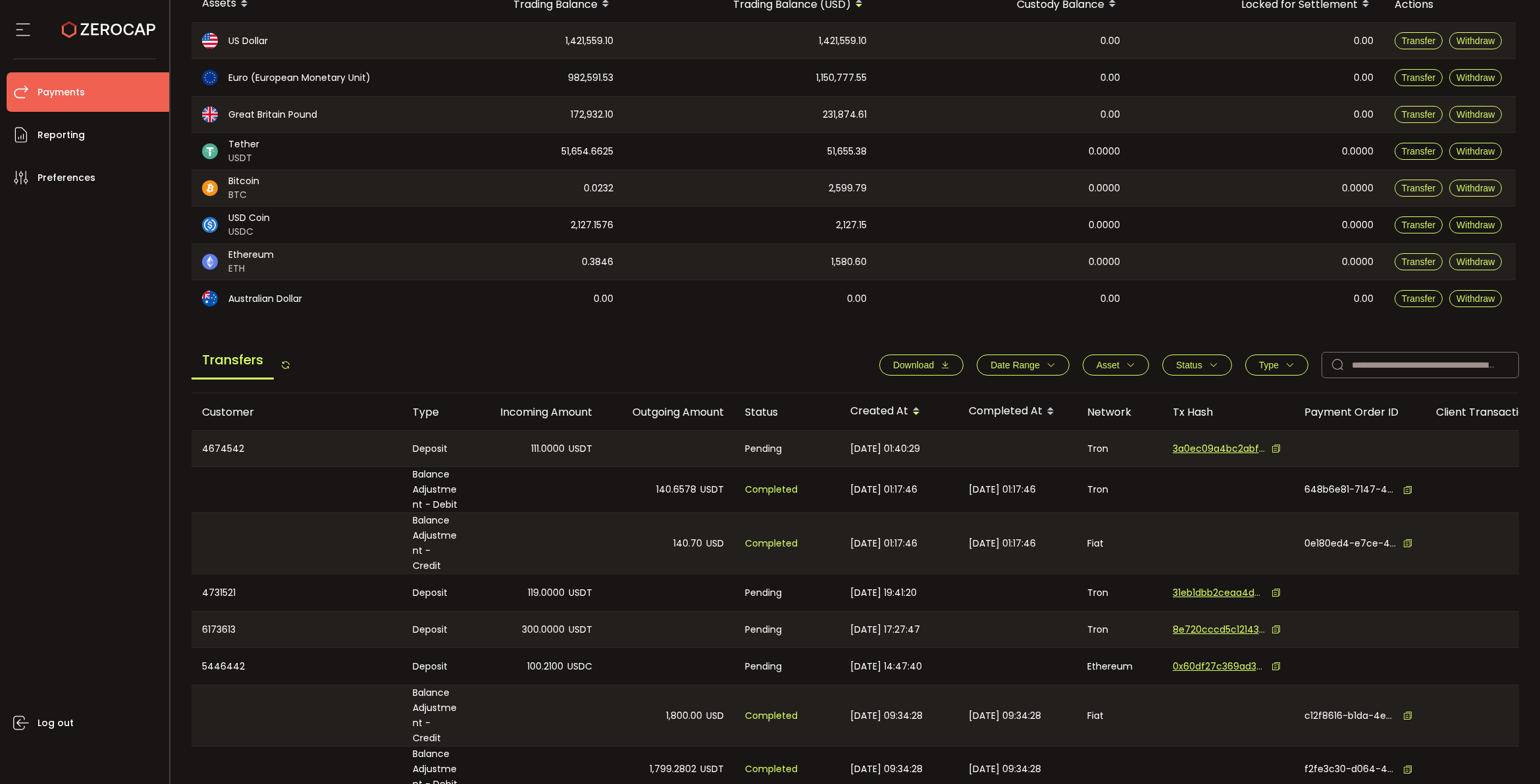
scroll to position [284, 0]
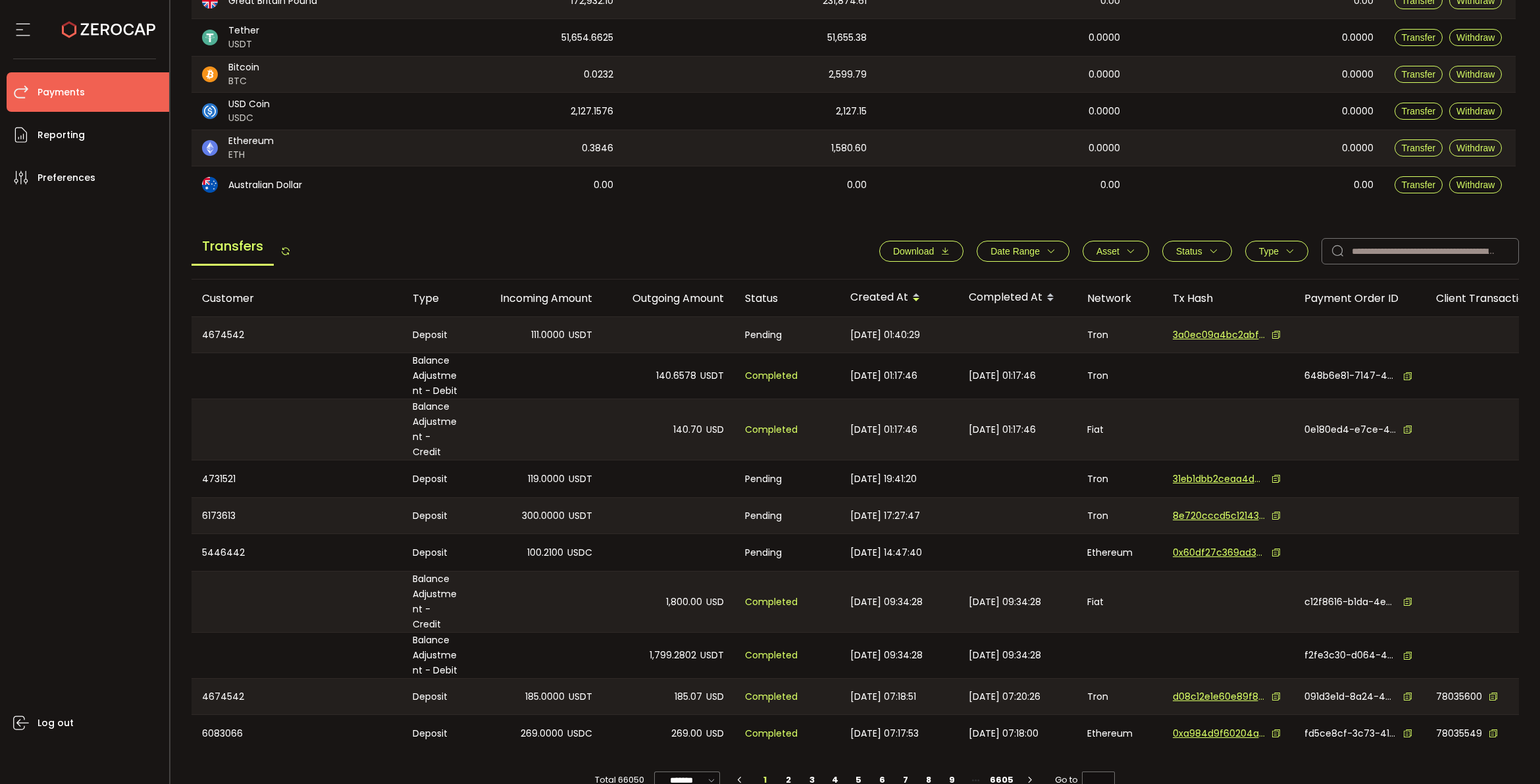
click at [1052, 254] on button "Date Range" at bounding box center [1023, 252] width 93 height 21
drag, startPoint x: 966, startPoint y: 285, endPoint x: 984, endPoint y: 300, distance: 23.4
click at [965, 284] on icon at bounding box center [968, 284] width 14 height 21
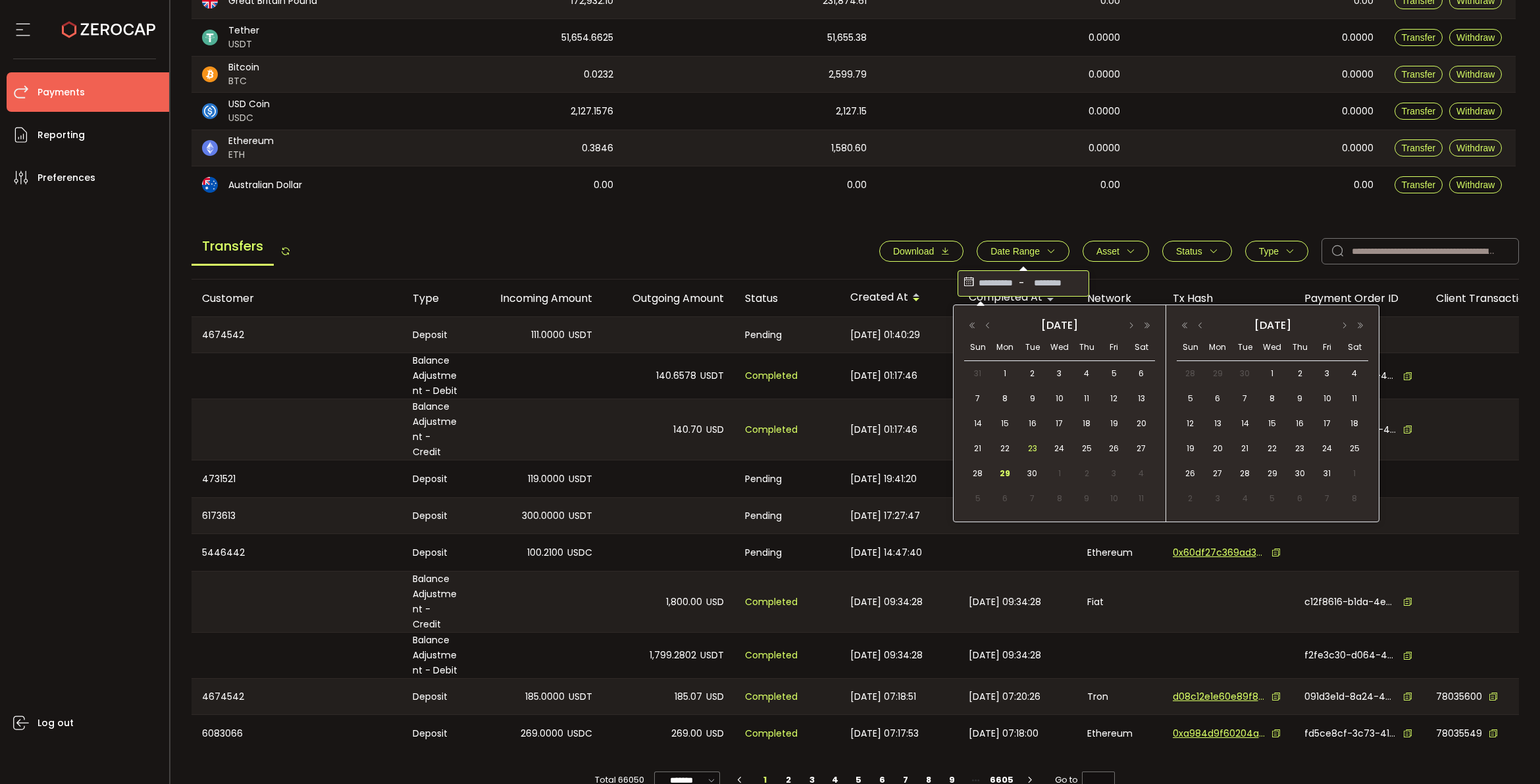
click at [1025, 444] on span "23" at bounding box center [1032, 449] width 16 height 16
drag, startPoint x: 1008, startPoint y: 468, endPoint x: 1121, endPoint y: 419, distance: 123.2
click at [1009, 468] on span "29" at bounding box center [1004, 473] width 16 height 16
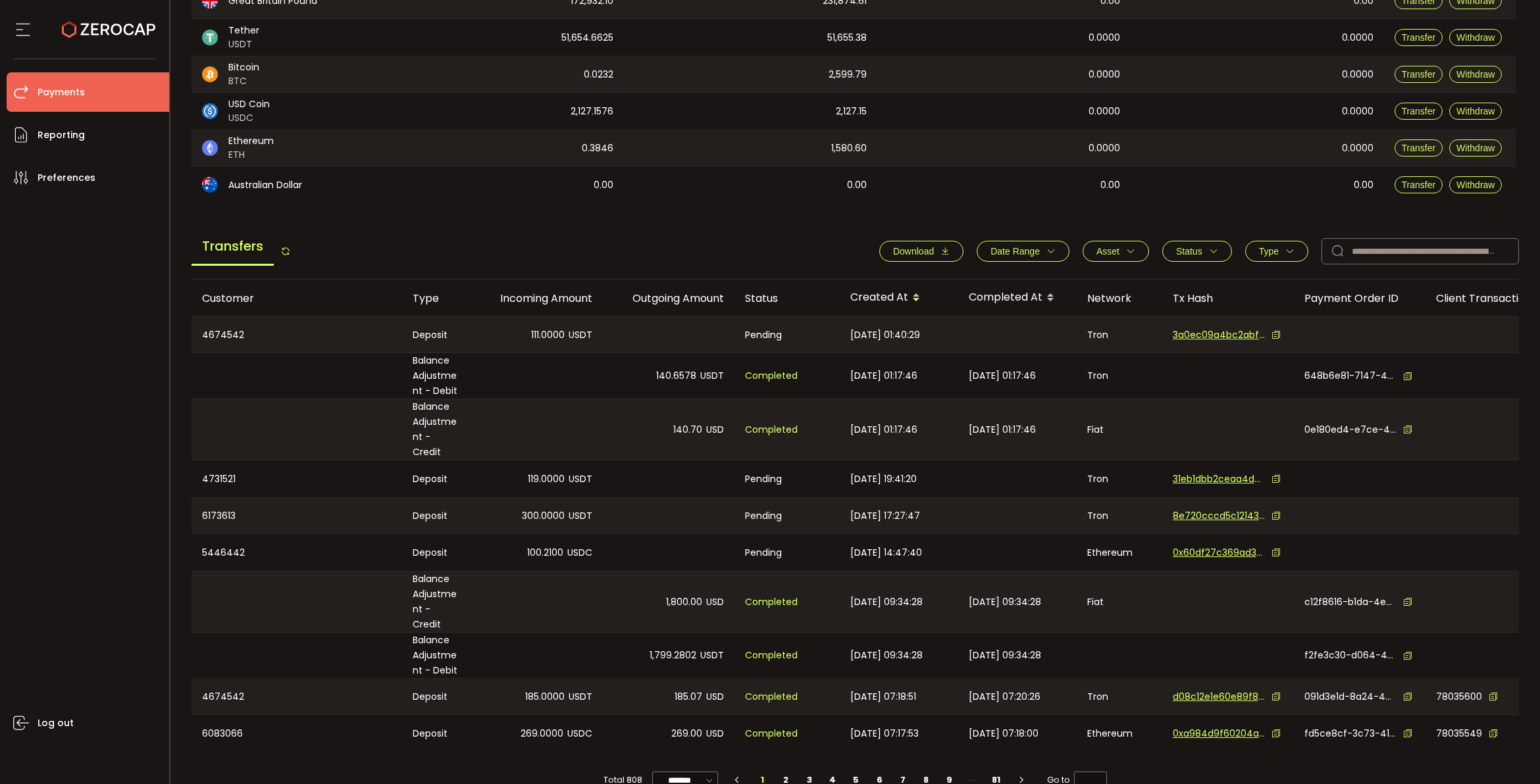
click at [928, 240] on div "**********" at bounding box center [1192, 251] width 652 height 26
click at [940, 251] on icon "button" at bounding box center [945, 251] width 9 height 9
